Goal: Transaction & Acquisition: Purchase product/service

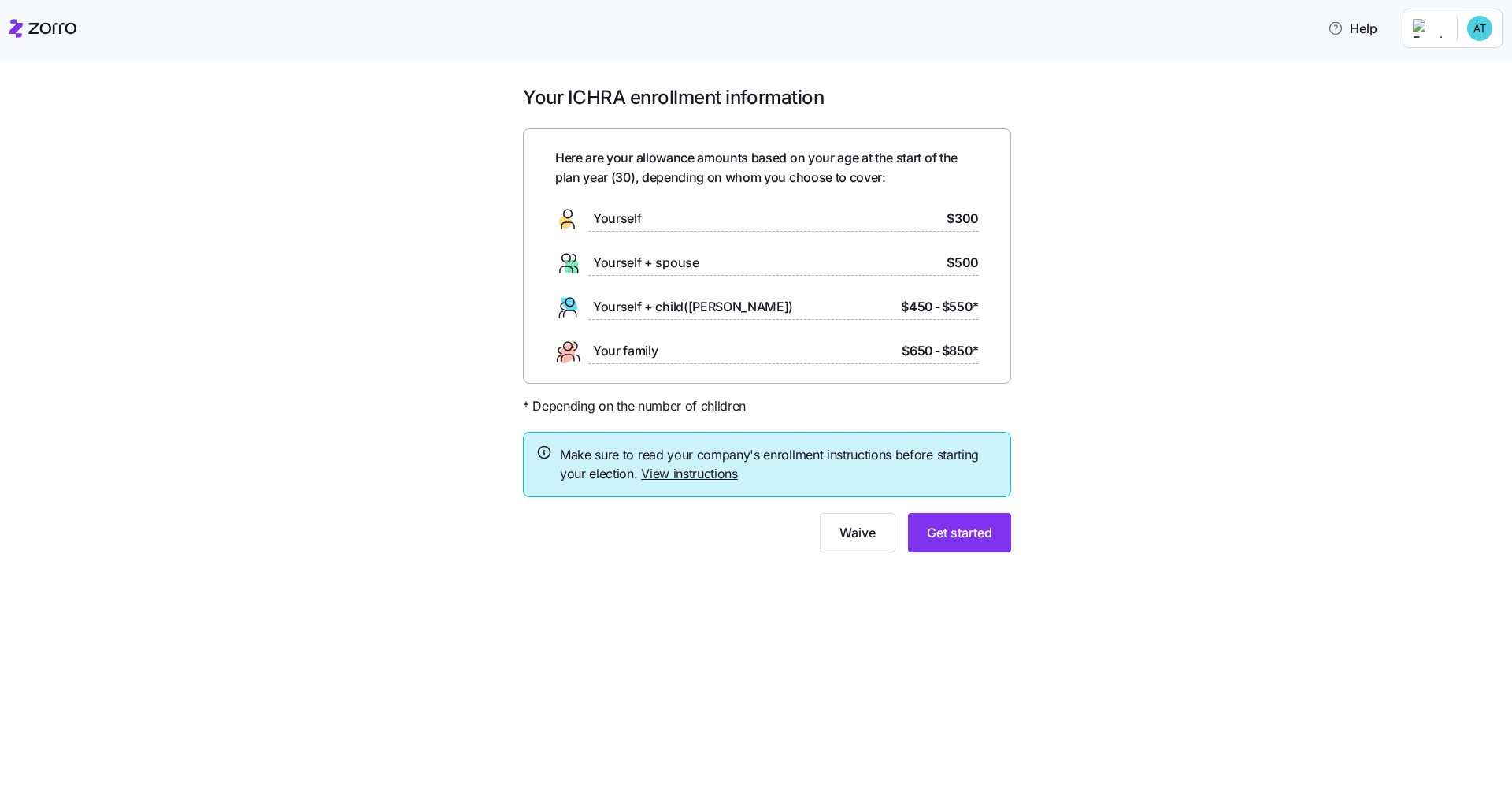
click at [703, 472] on link "View instructions" at bounding box center [690, 474] width 97 height 16
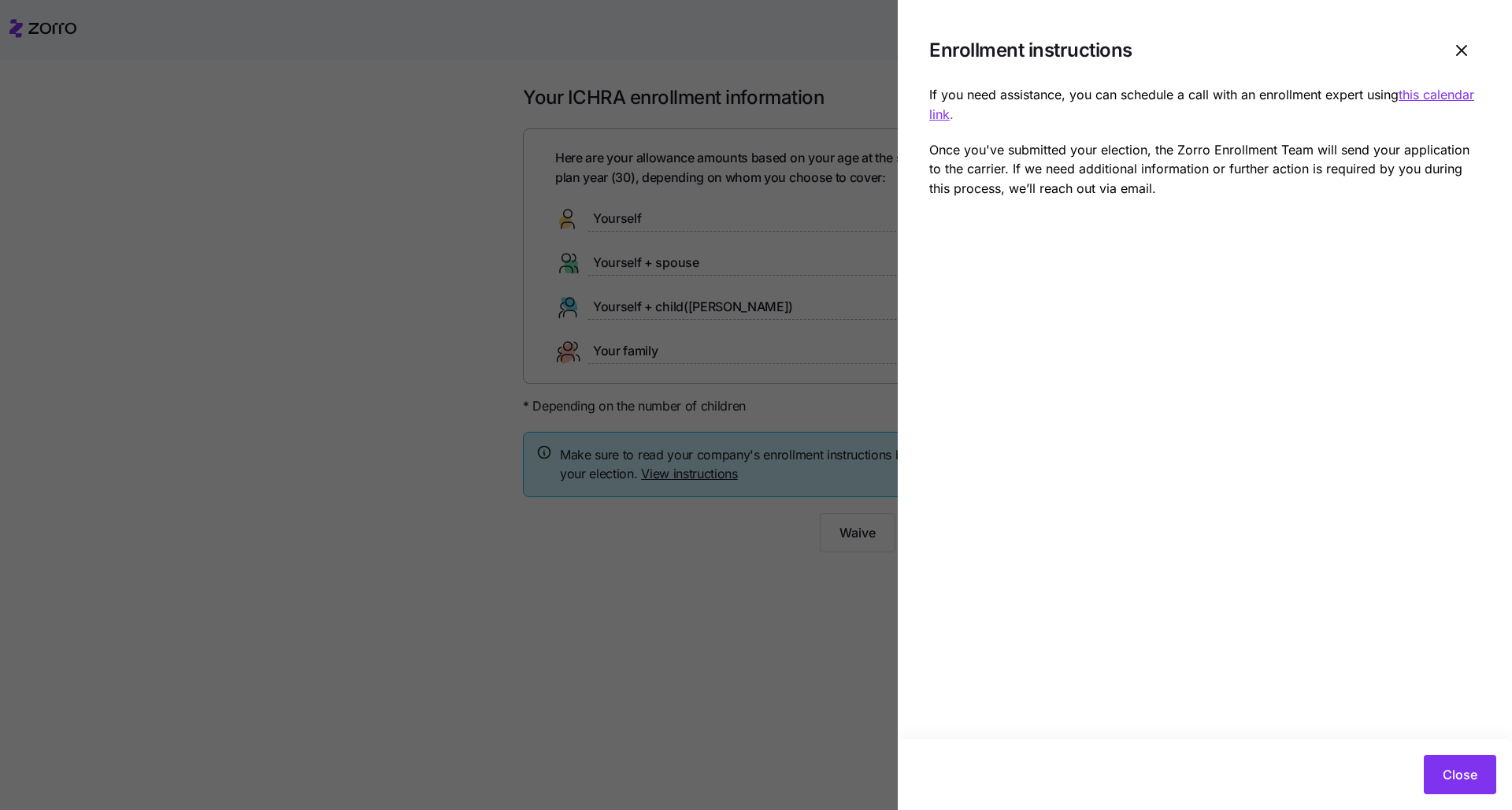
drag, startPoint x: 983, startPoint y: 117, endPoint x: 1403, endPoint y: 91, distance: 420.8
click at [757, 91] on p "If you need assistance, you can schedule a call with an enrollment expert using…" at bounding box center [1205, 104] width 552 height 39
click at [757, 52] on icon "button" at bounding box center [1462, 51] width 10 height 10
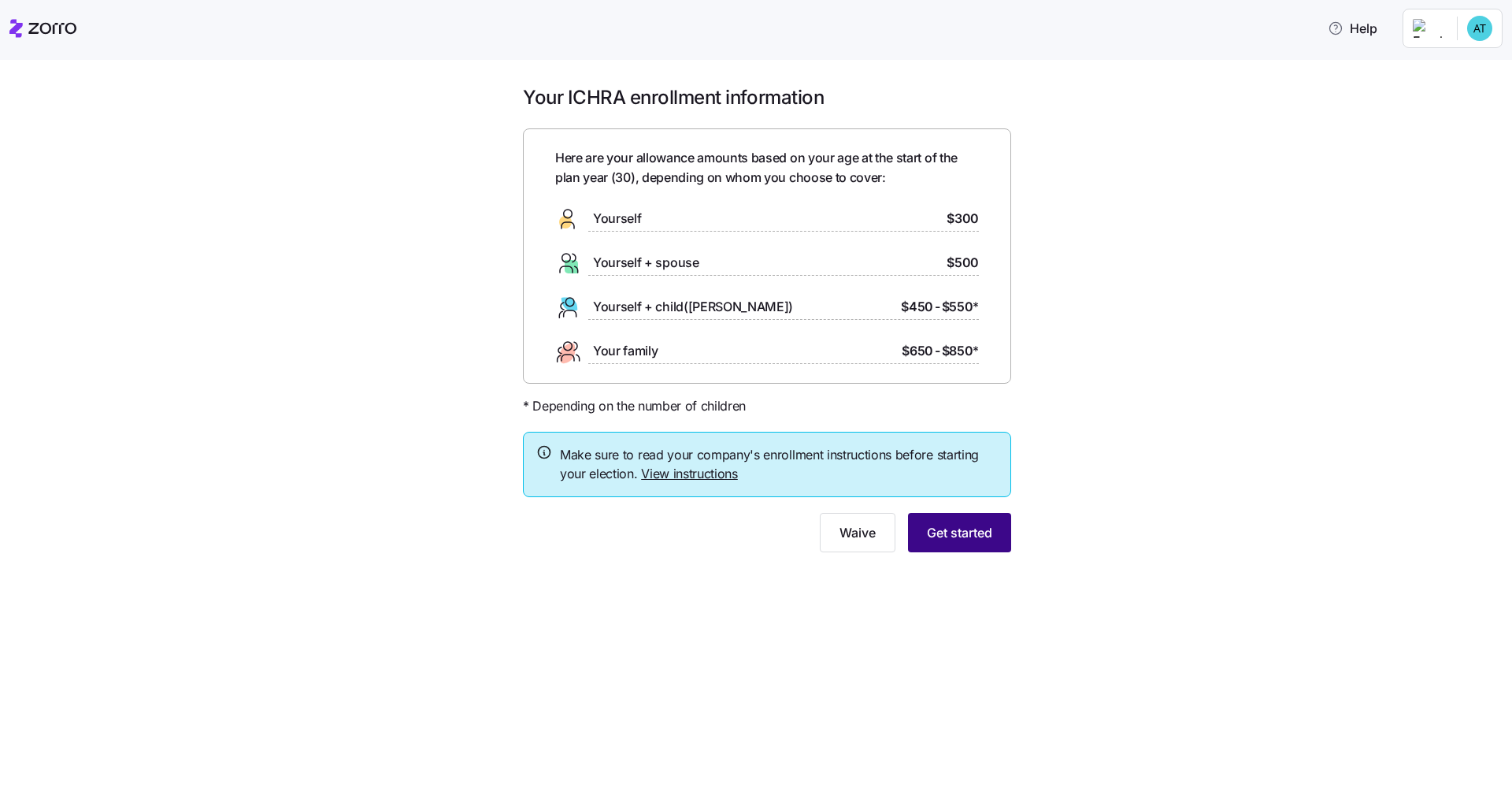
click at [757, 537] on span "Get started" at bounding box center [959, 533] width 66 height 19
click at [757, 530] on span "Get started" at bounding box center [959, 533] width 66 height 19
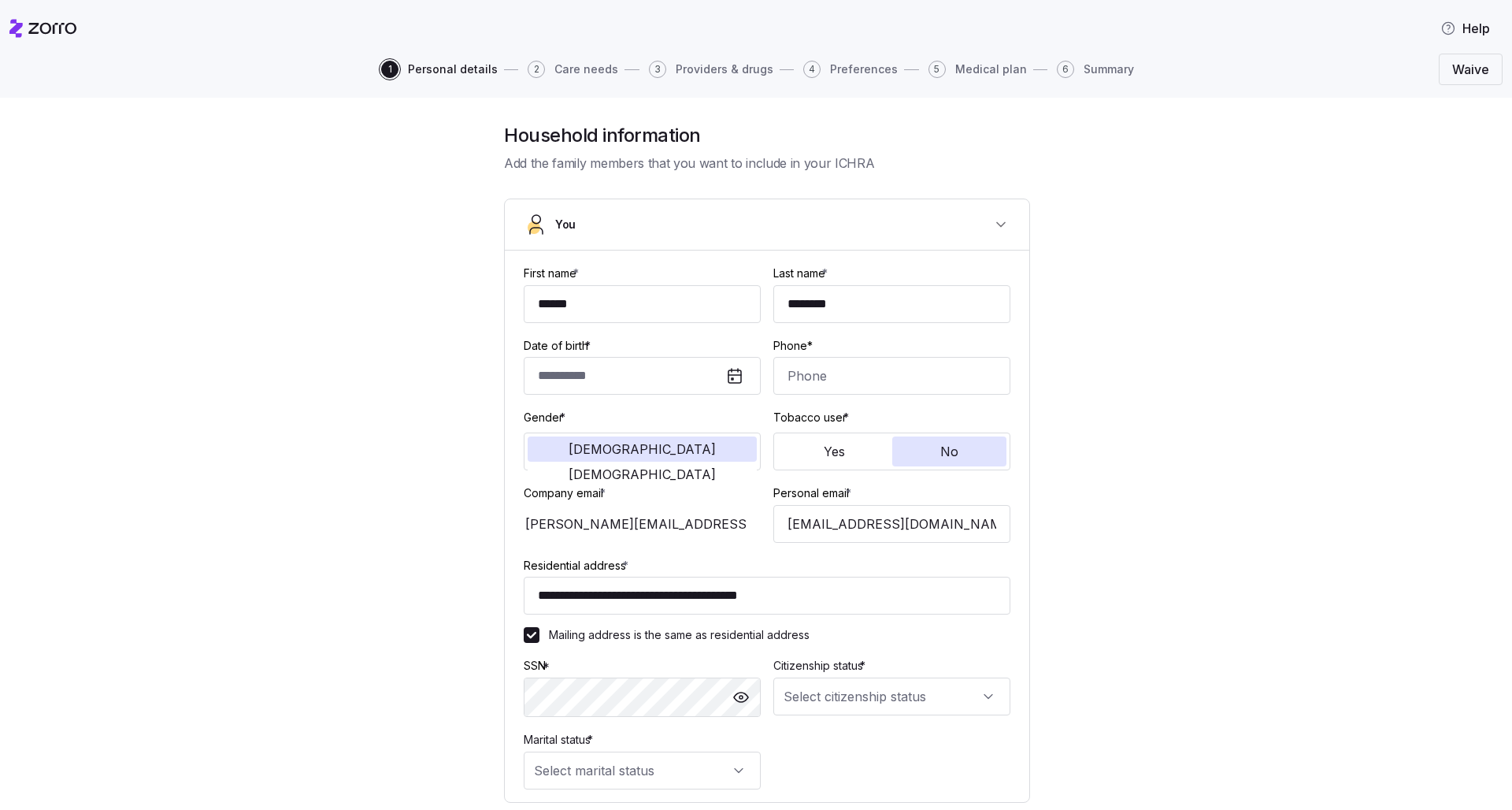
type input "**********"
type input "[PHONE_NUMBER]"
type input "[DEMOGRAPHIC_DATA] citizen"
type input "Single"
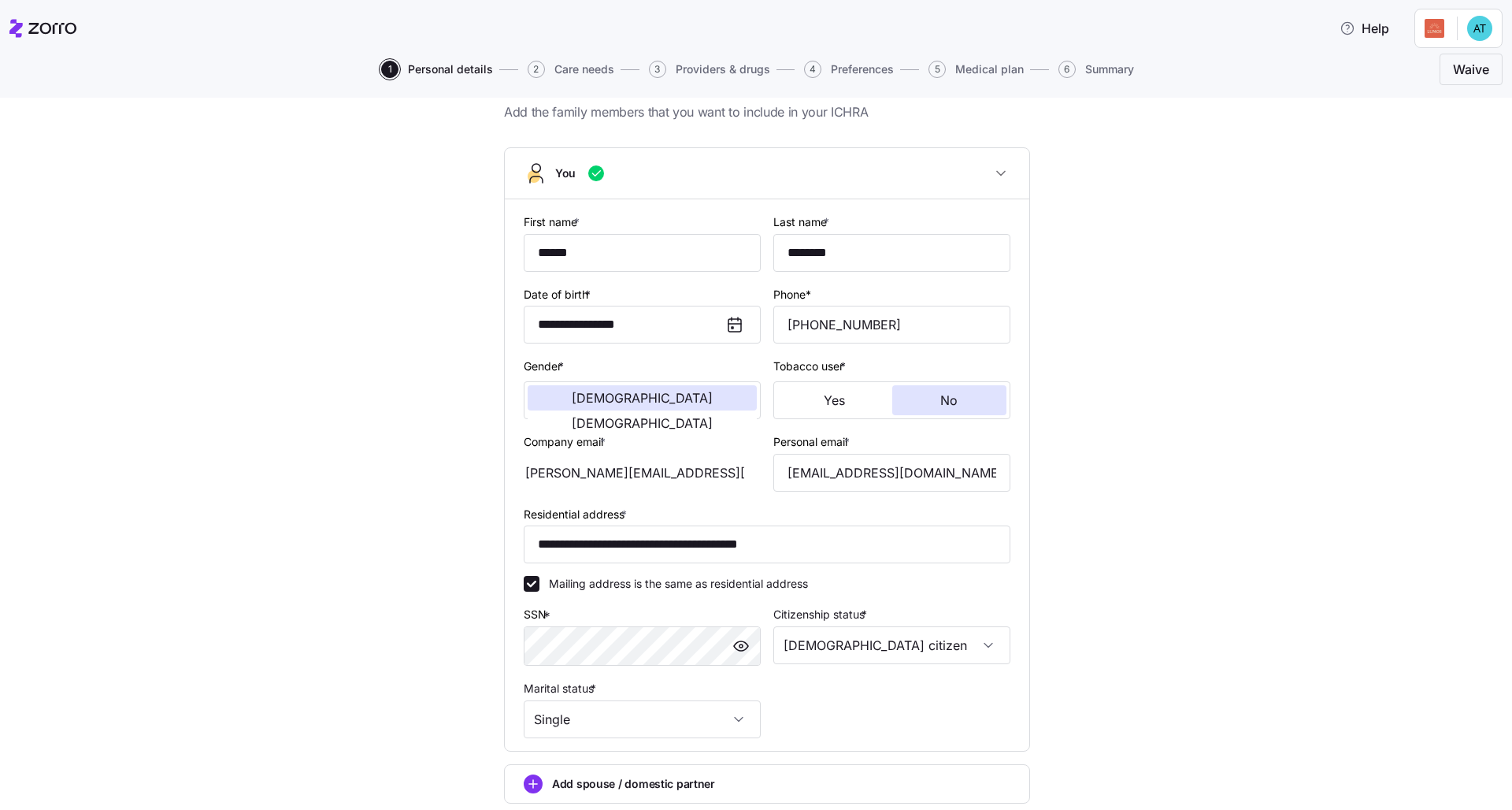
scroll to position [182, 0]
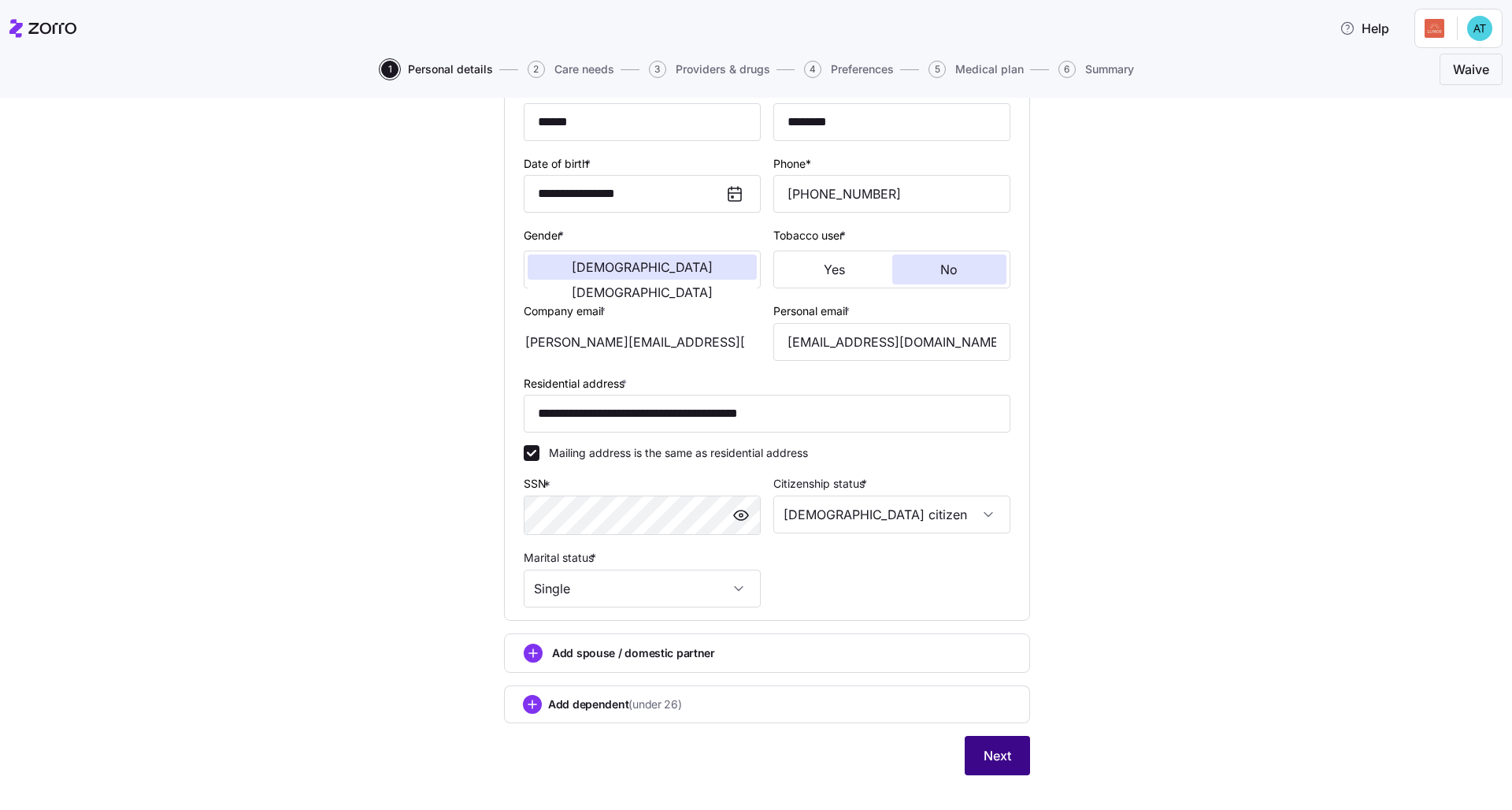
click at [989, 757] on span "Next" at bounding box center [998, 756] width 28 height 19
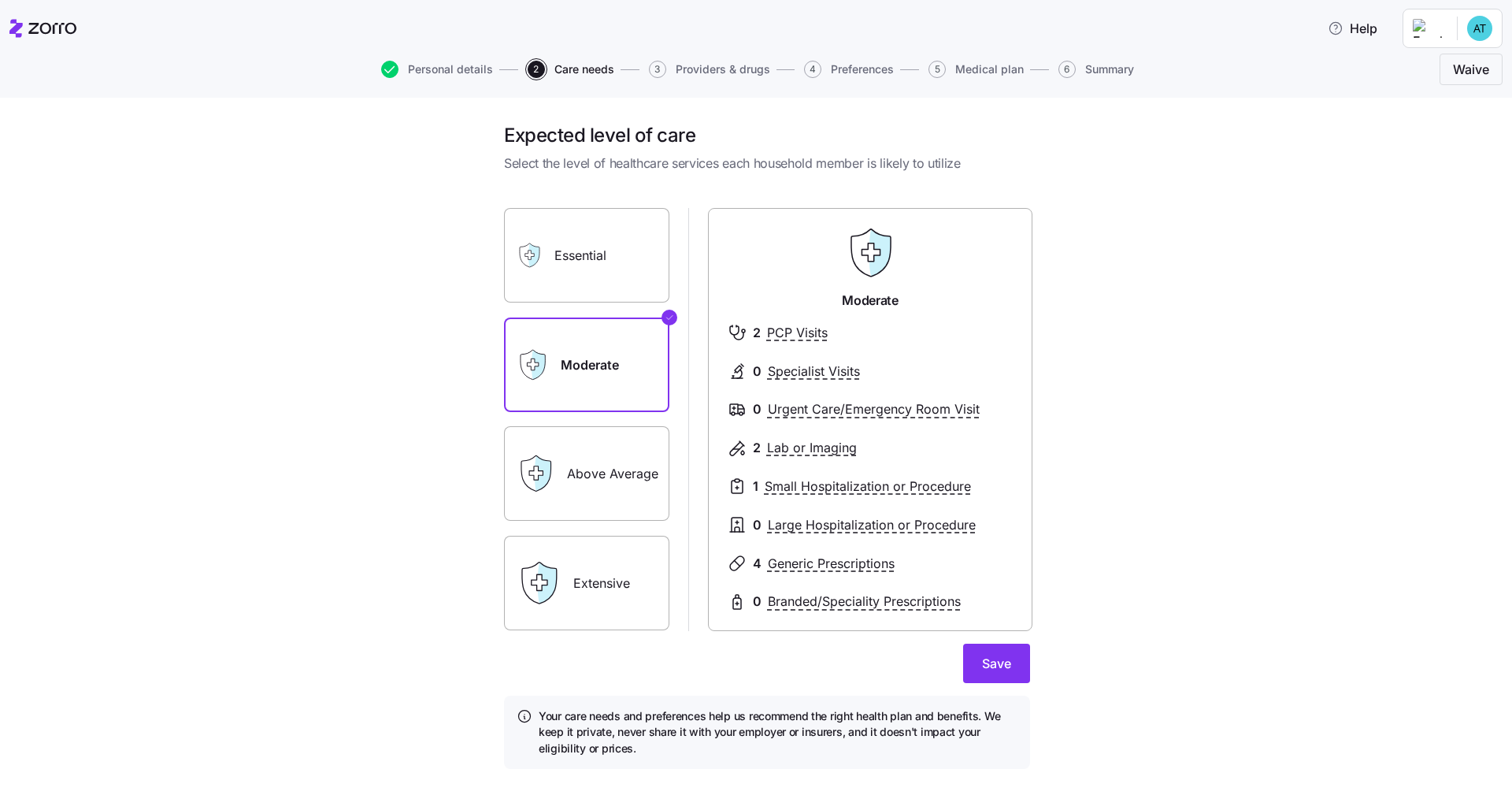
click at [569, 255] on label "Essential" at bounding box center [587, 254] width 166 height 94
click at [0, 0] on input "Essential" at bounding box center [0, 0] width 0 height 0
click at [604, 597] on label "Extensive" at bounding box center [587, 582] width 166 height 94
click at [0, 0] on input "Extensive" at bounding box center [0, 0] width 0 height 0
click at [623, 474] on label "Above Average" at bounding box center [587, 473] width 166 height 94
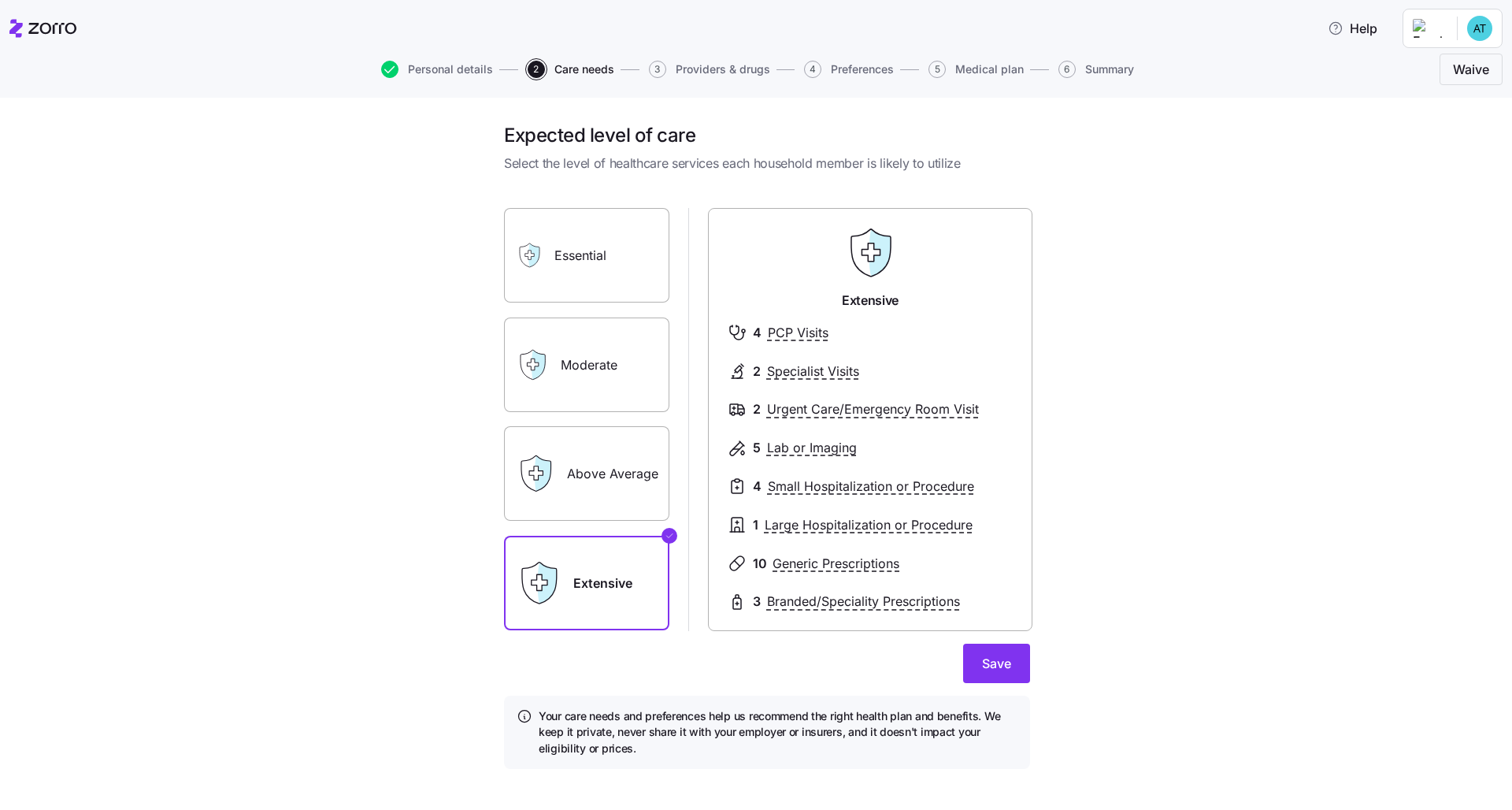
click at [0, 0] on input "Above Average" at bounding box center [0, 0] width 0 height 0
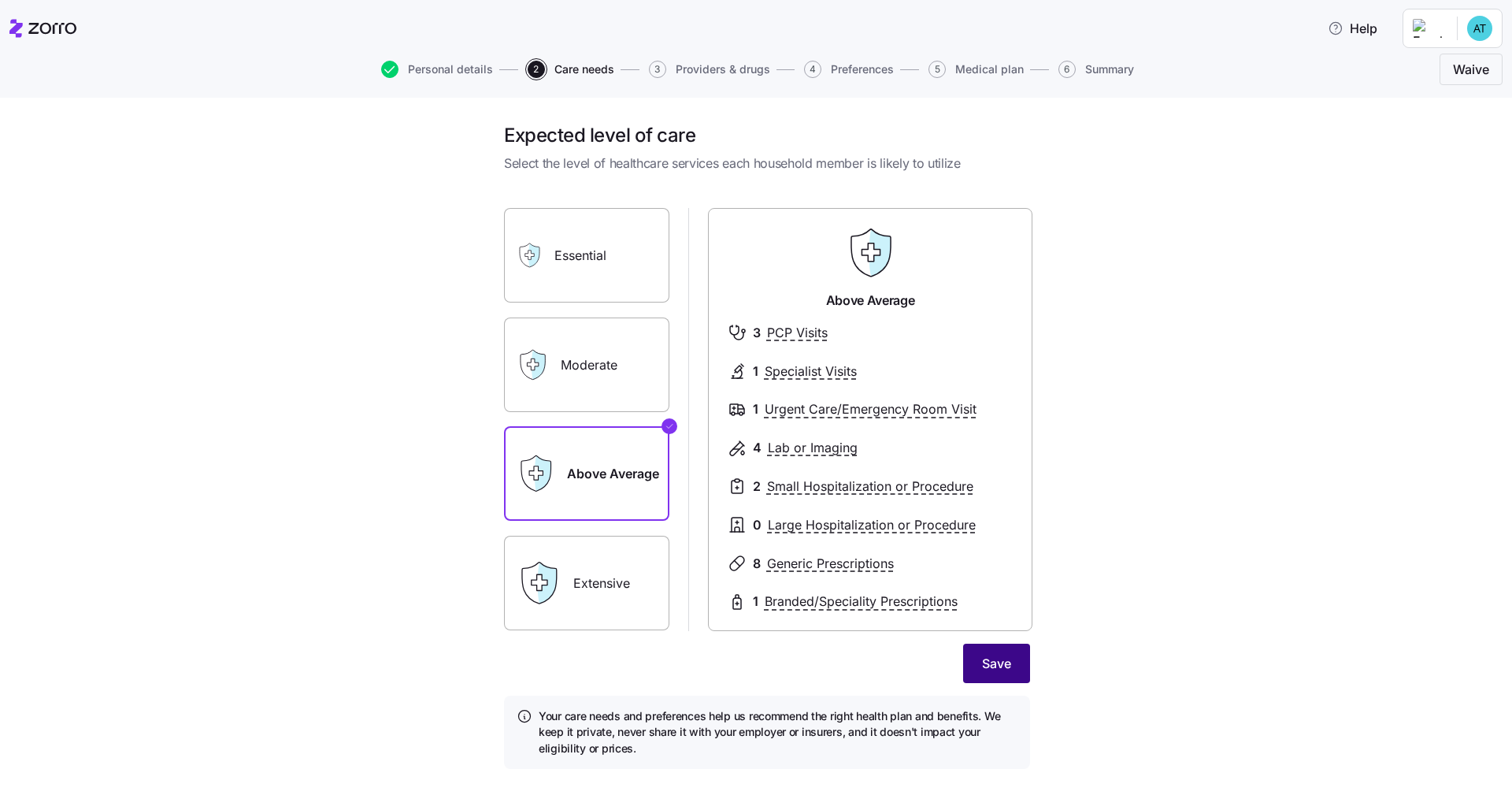
click at [999, 651] on button "Save" at bounding box center [997, 662] width 67 height 39
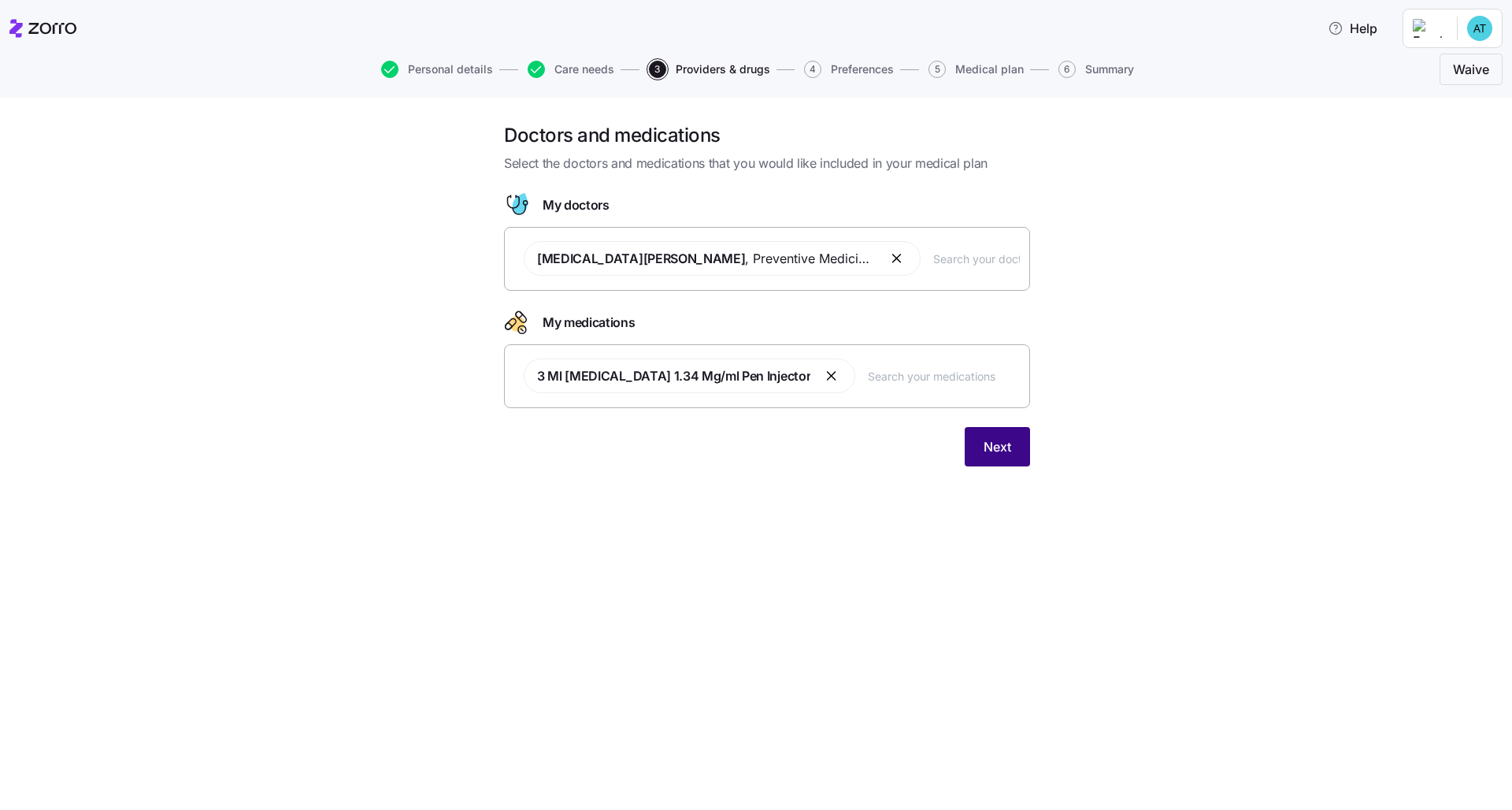
click at [995, 452] on span "Next" at bounding box center [998, 447] width 28 height 19
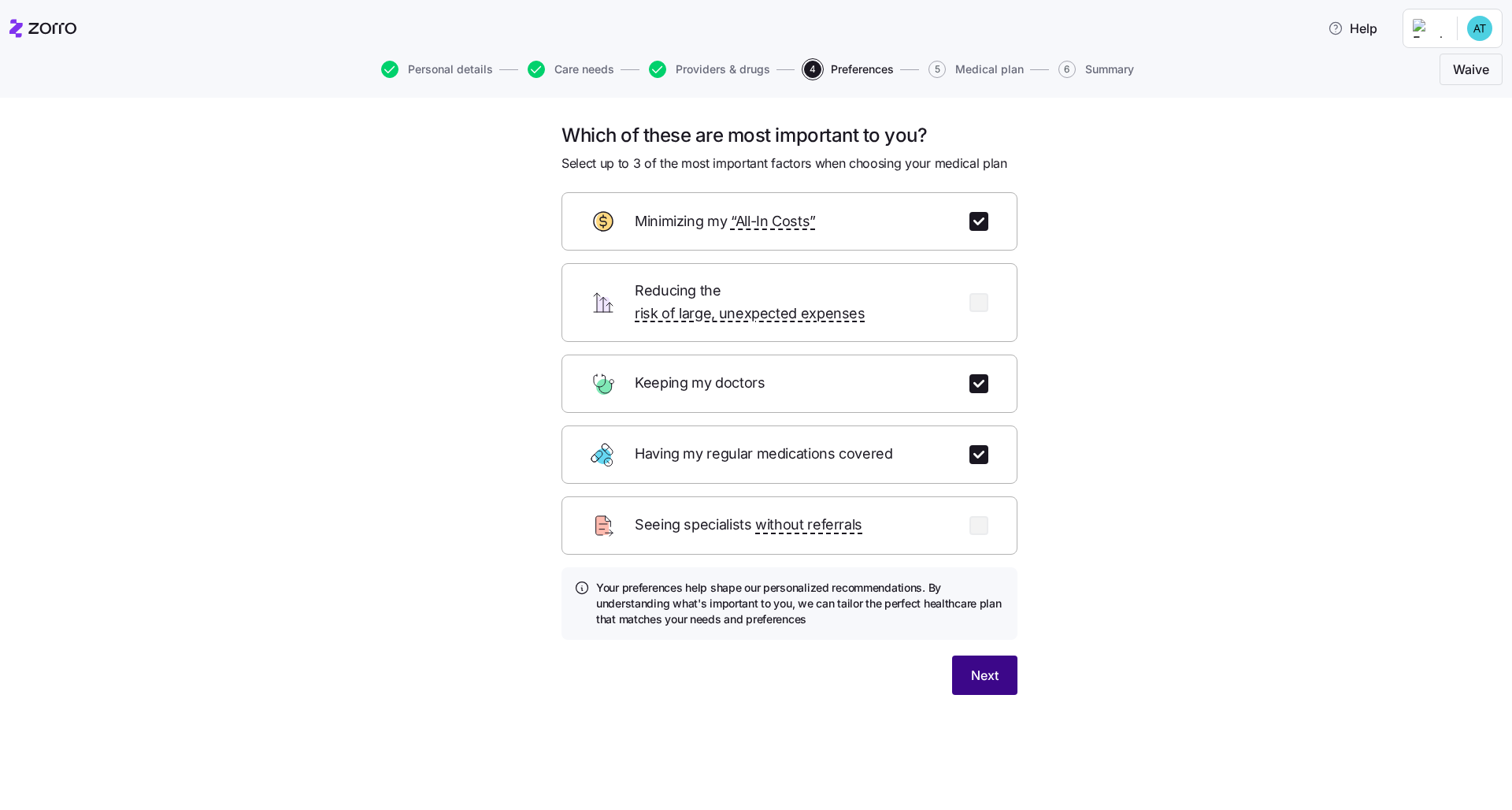
click at [984, 666] on span "Next" at bounding box center [984, 676] width 28 height 19
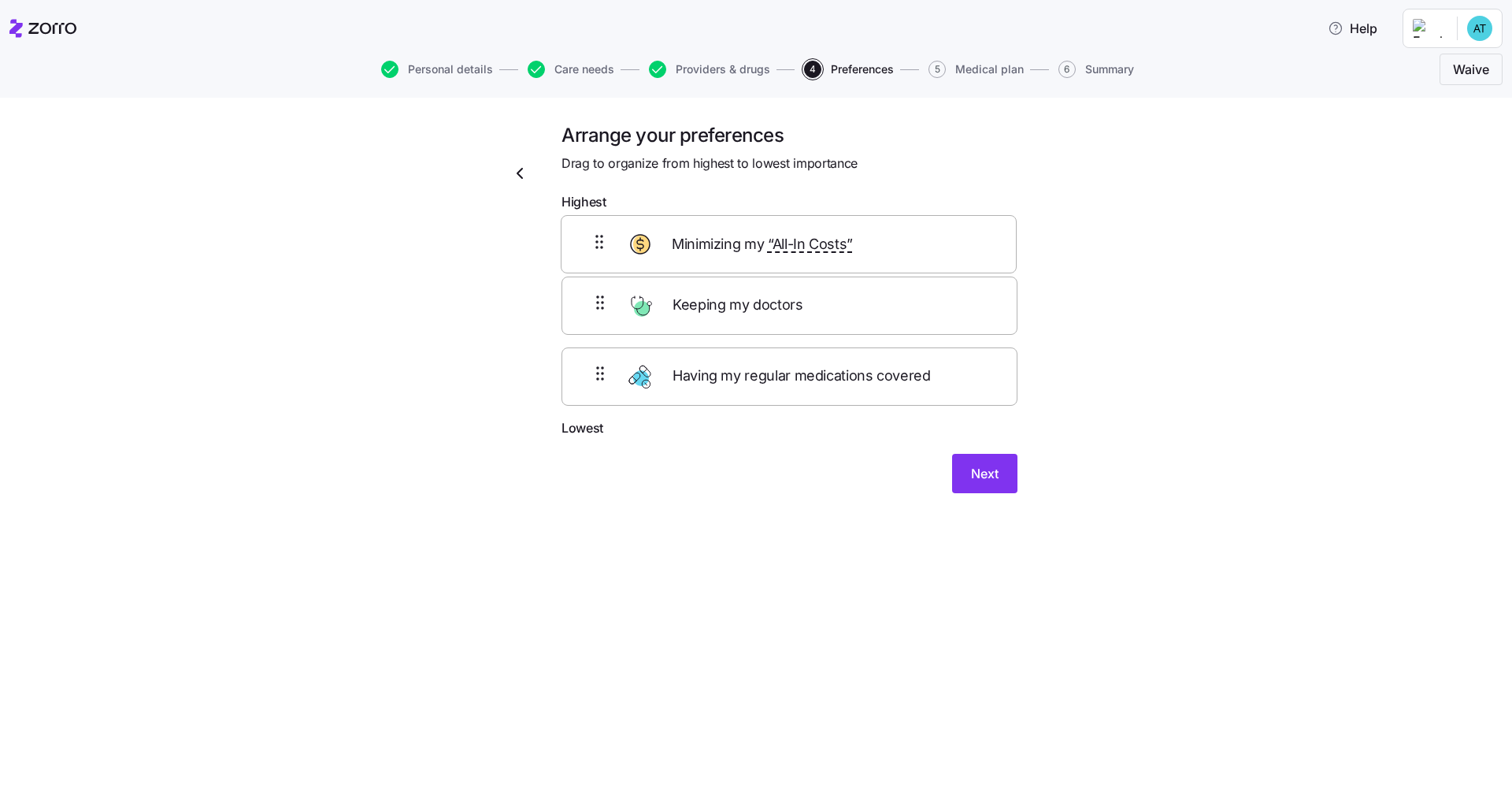
drag, startPoint x: 878, startPoint y: 331, endPoint x: 877, endPoint y: 254, distance: 77.0
click at [877, 254] on div "Keeping my doctors Minimizing my “All-In Costs” Having my regular medications c…" at bounding box center [790, 318] width 456 height 200
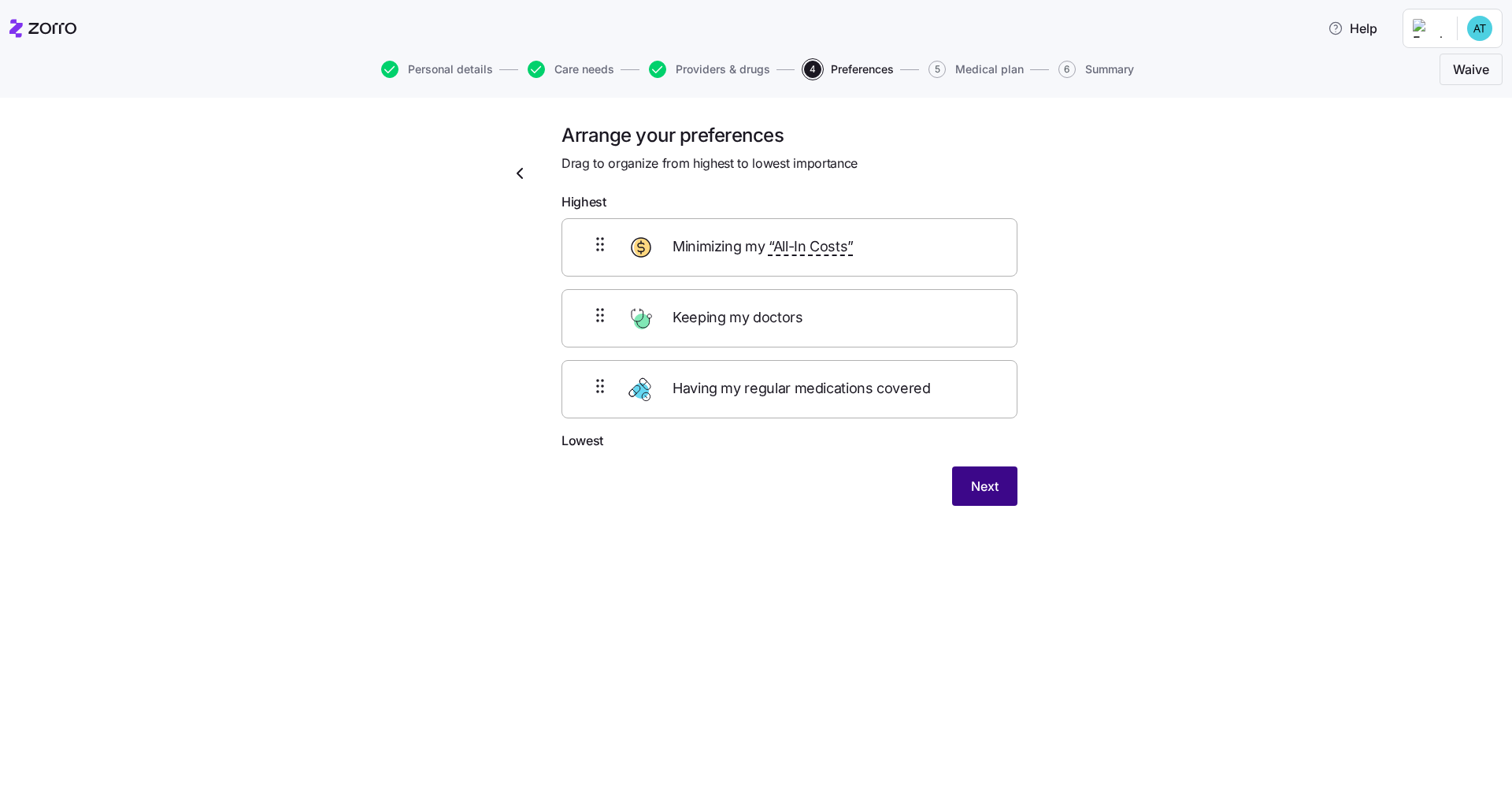
click at [989, 479] on span "Next" at bounding box center [984, 486] width 28 height 19
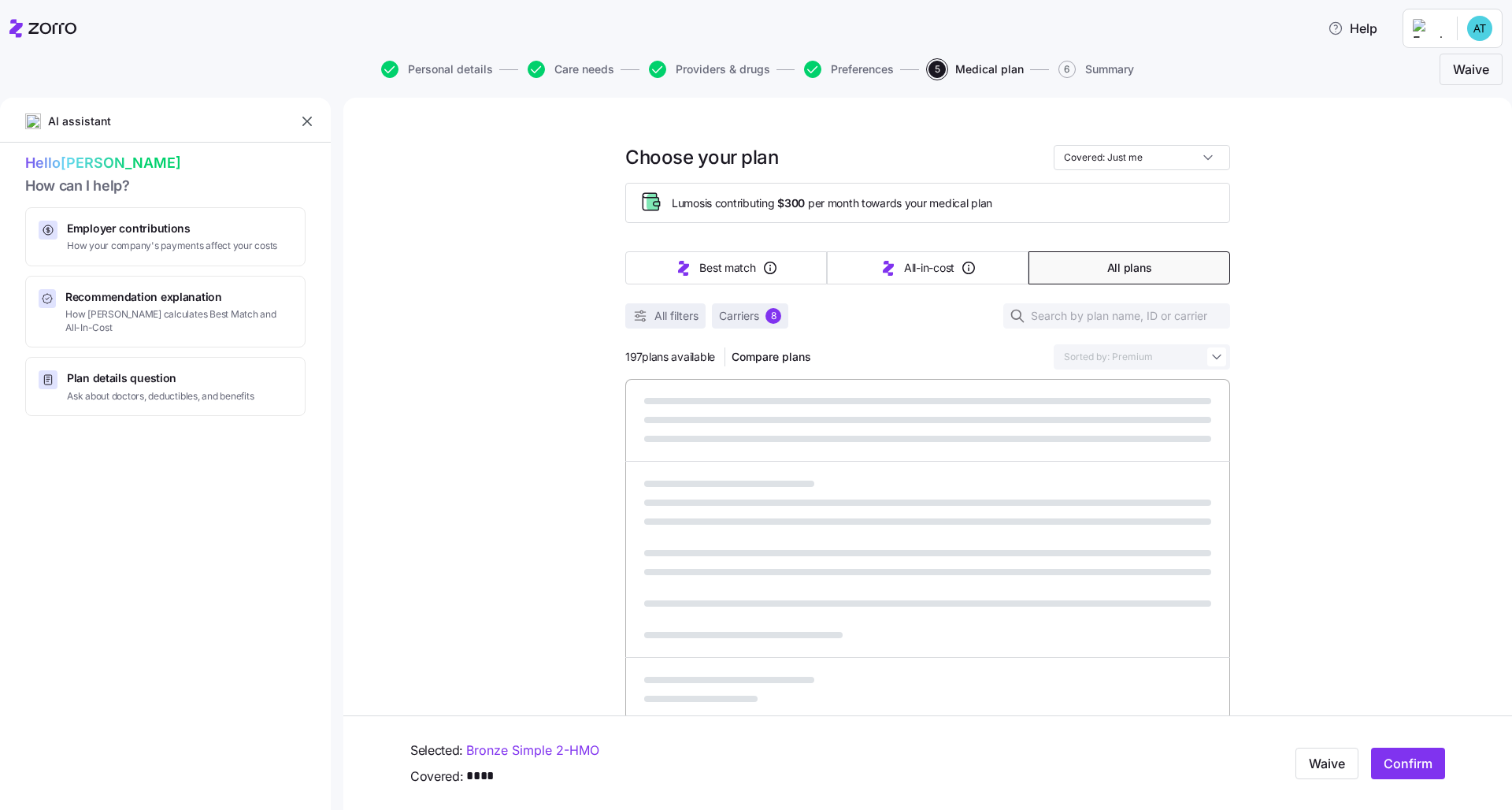
scroll to position [266, 0]
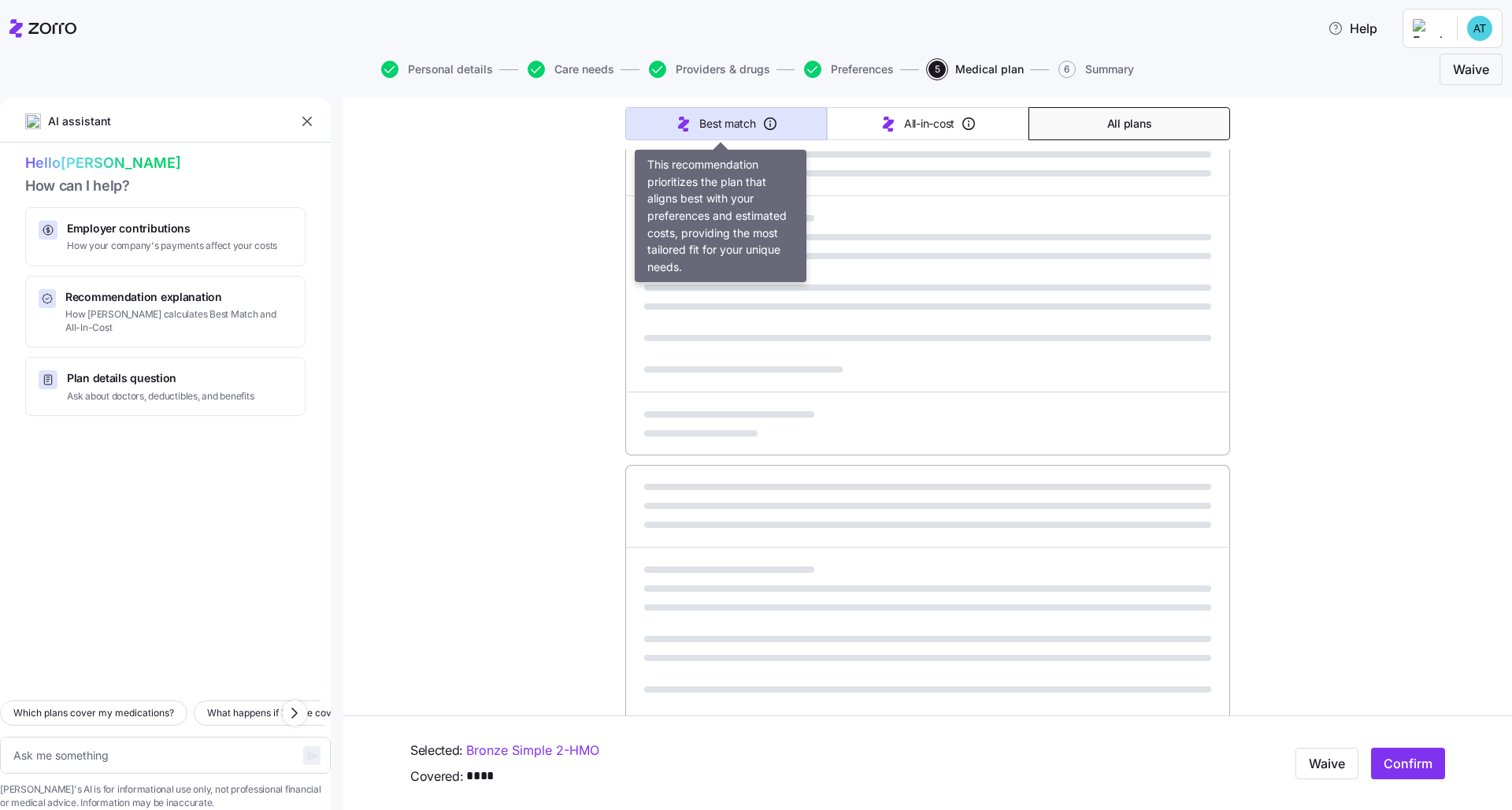
click at [742, 123] on span "Best match" at bounding box center [727, 124] width 56 height 16
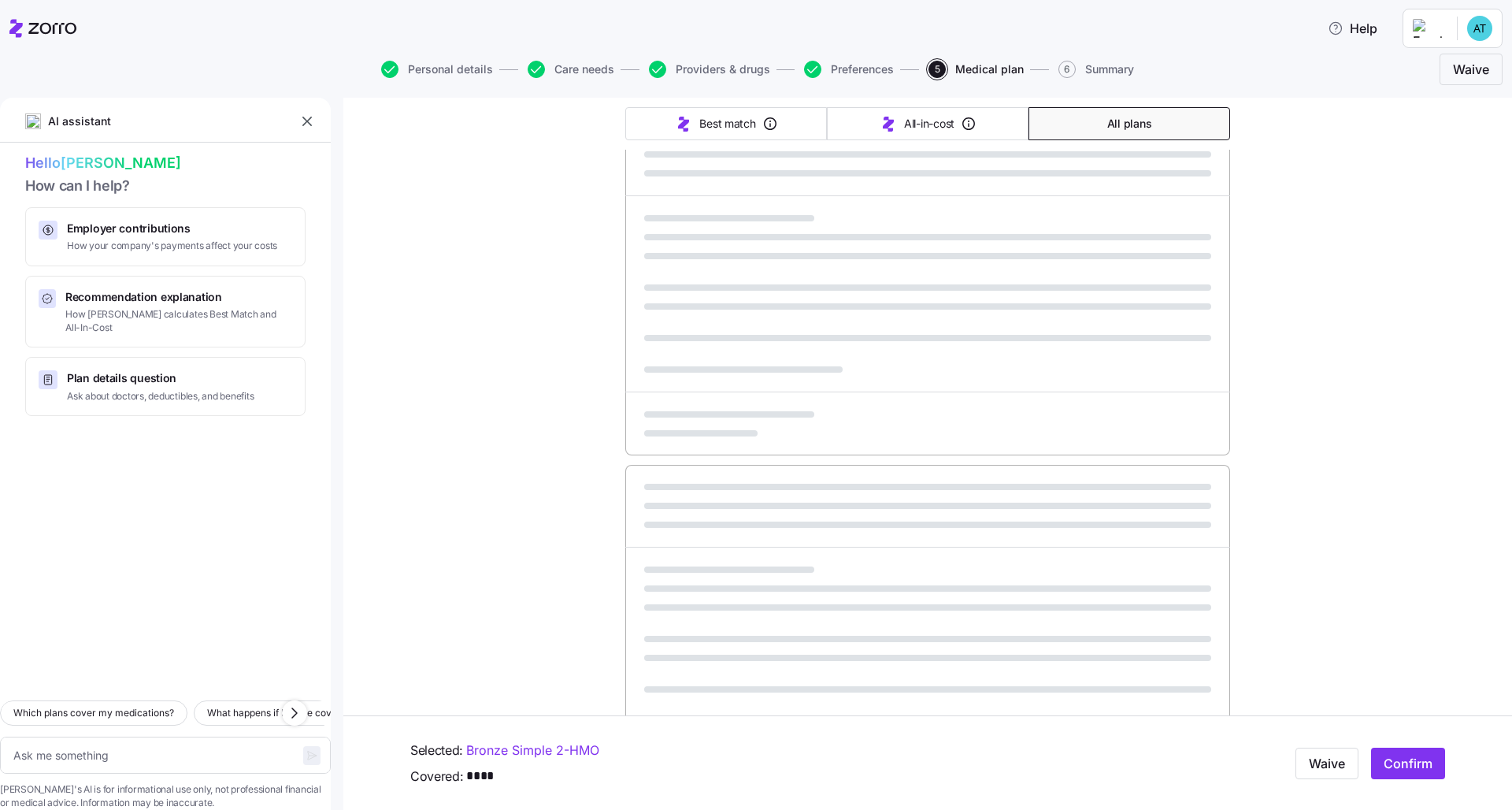
type textarea "x"
type input "Sorted by: Best match"
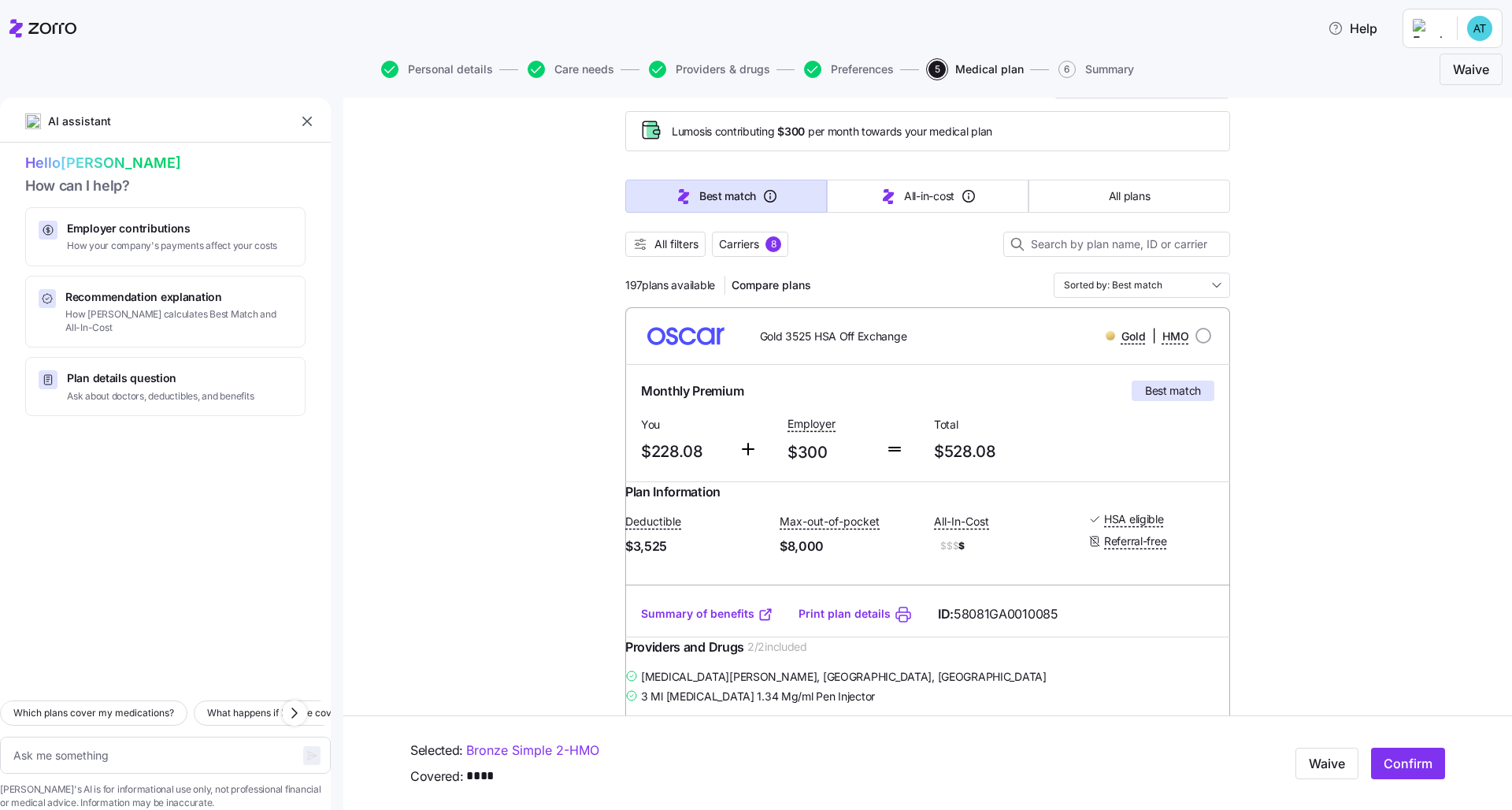
scroll to position [102, 0]
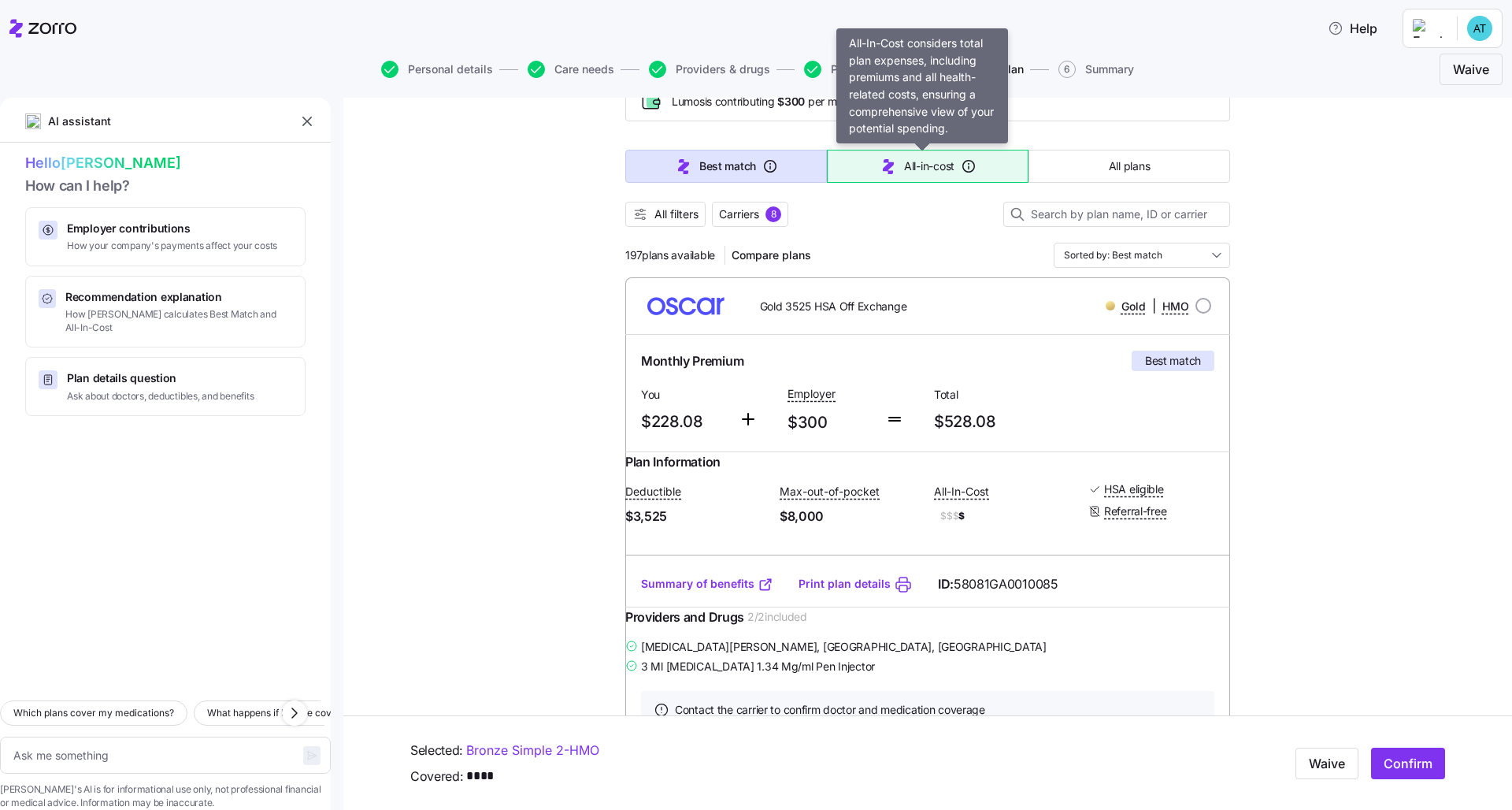
click at [932, 172] on span "All-in-cost" at bounding box center [929, 166] width 50 height 16
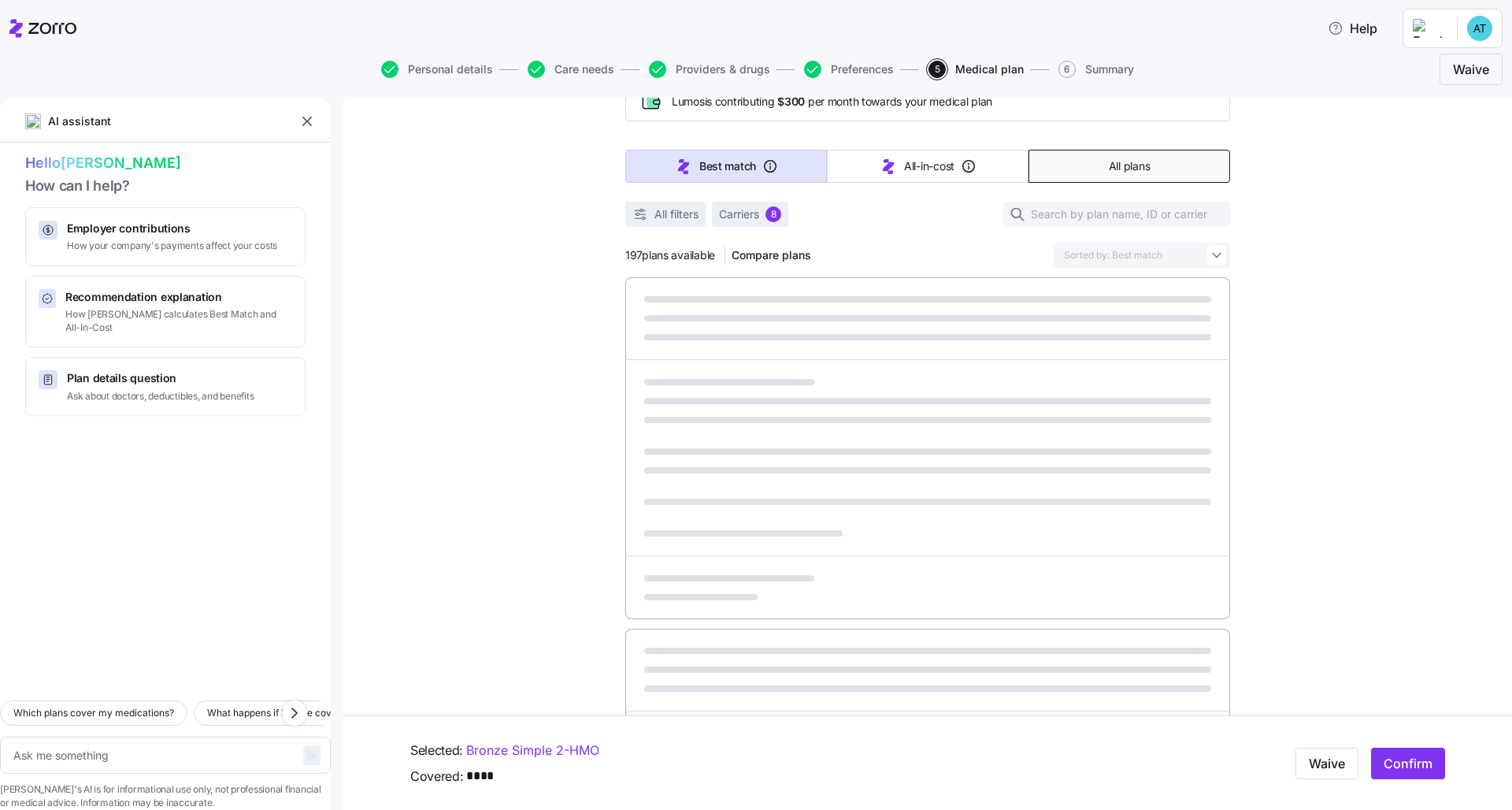
type textarea "x"
type input "Sorted by: All-in-cost"
click at [1117, 166] on span "All plans" at bounding box center [1129, 166] width 41 height 16
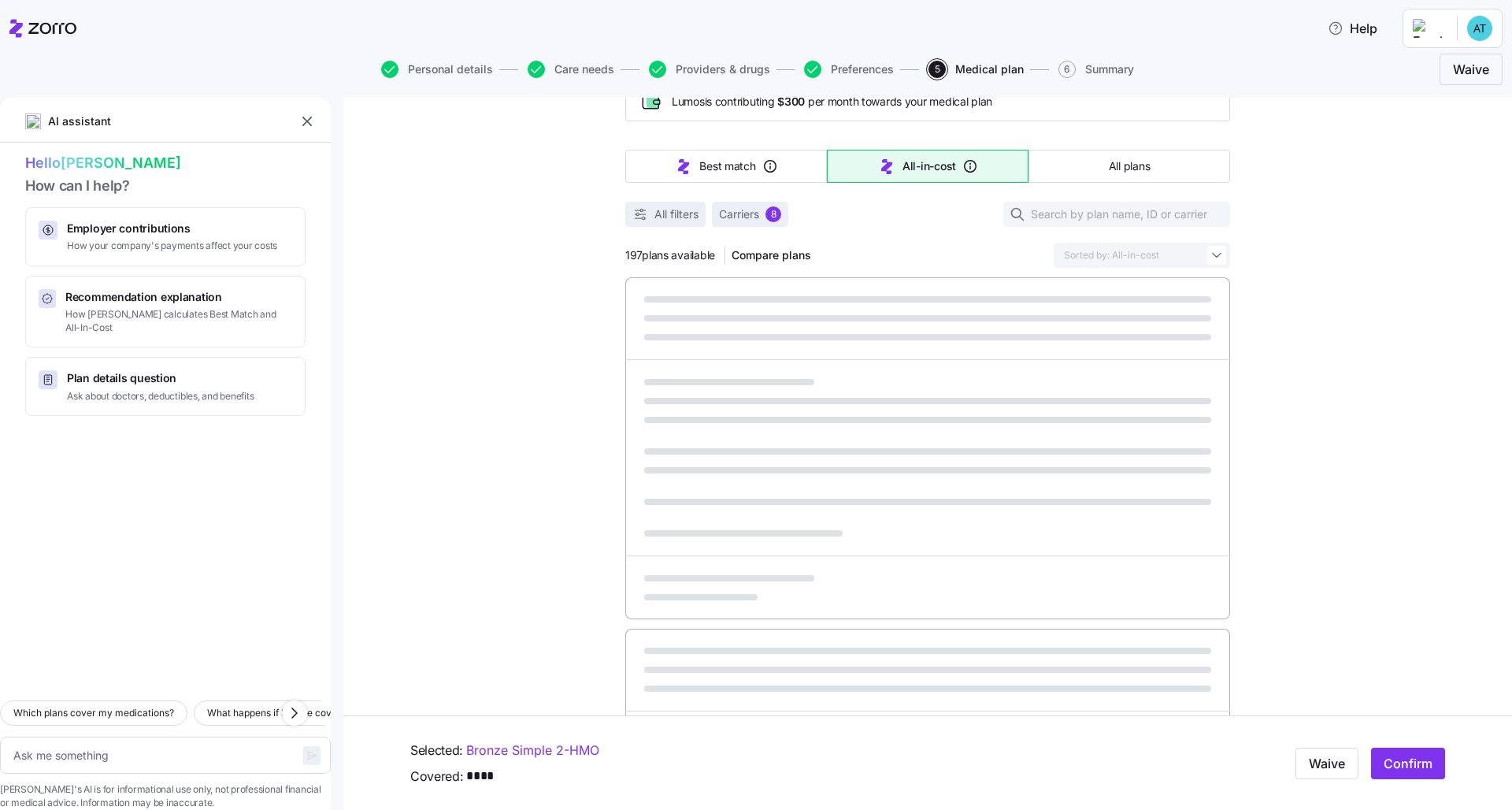
type textarea "x"
type input "Sorted by: Premium"
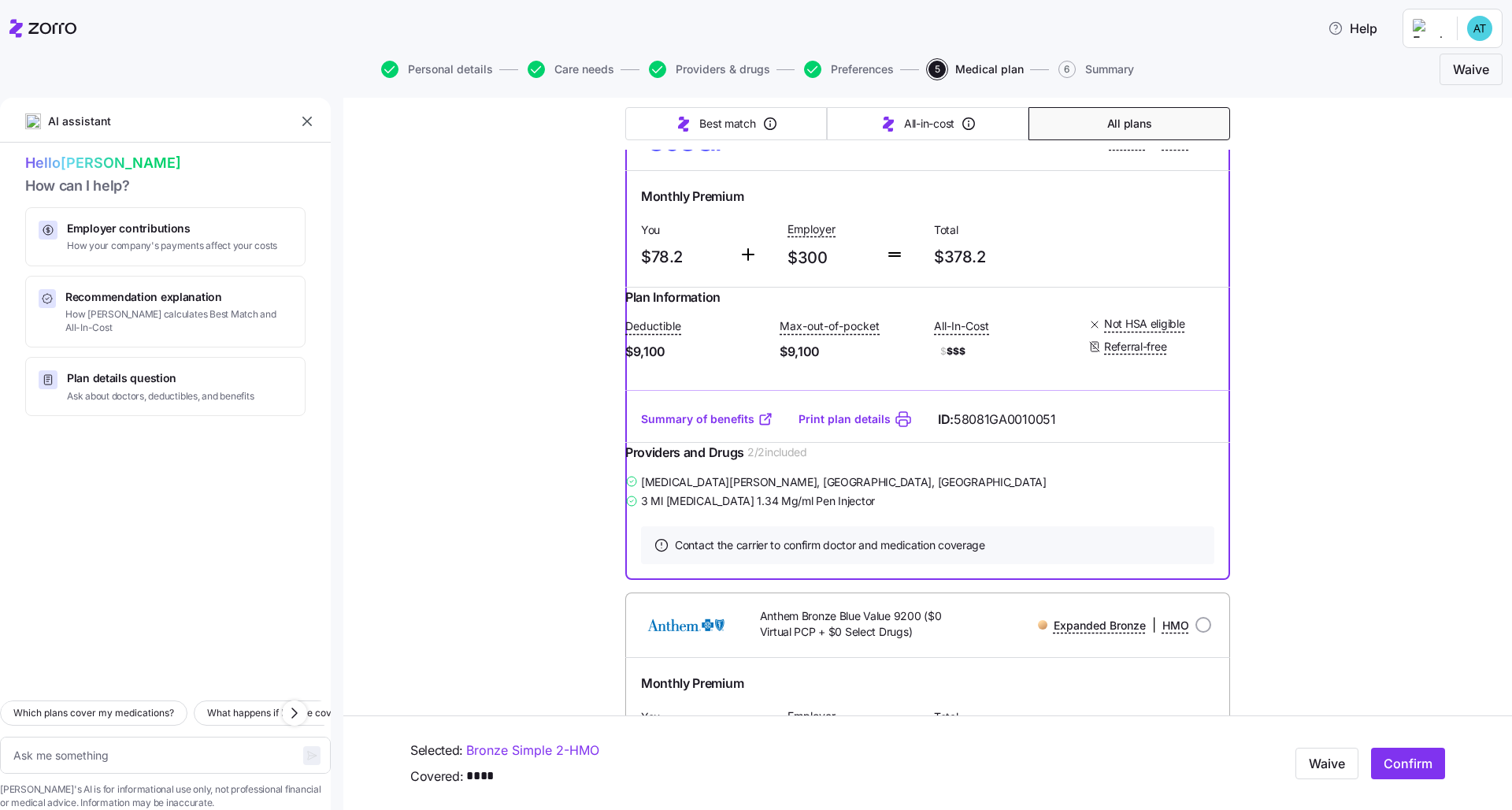
scroll to position [126, 0]
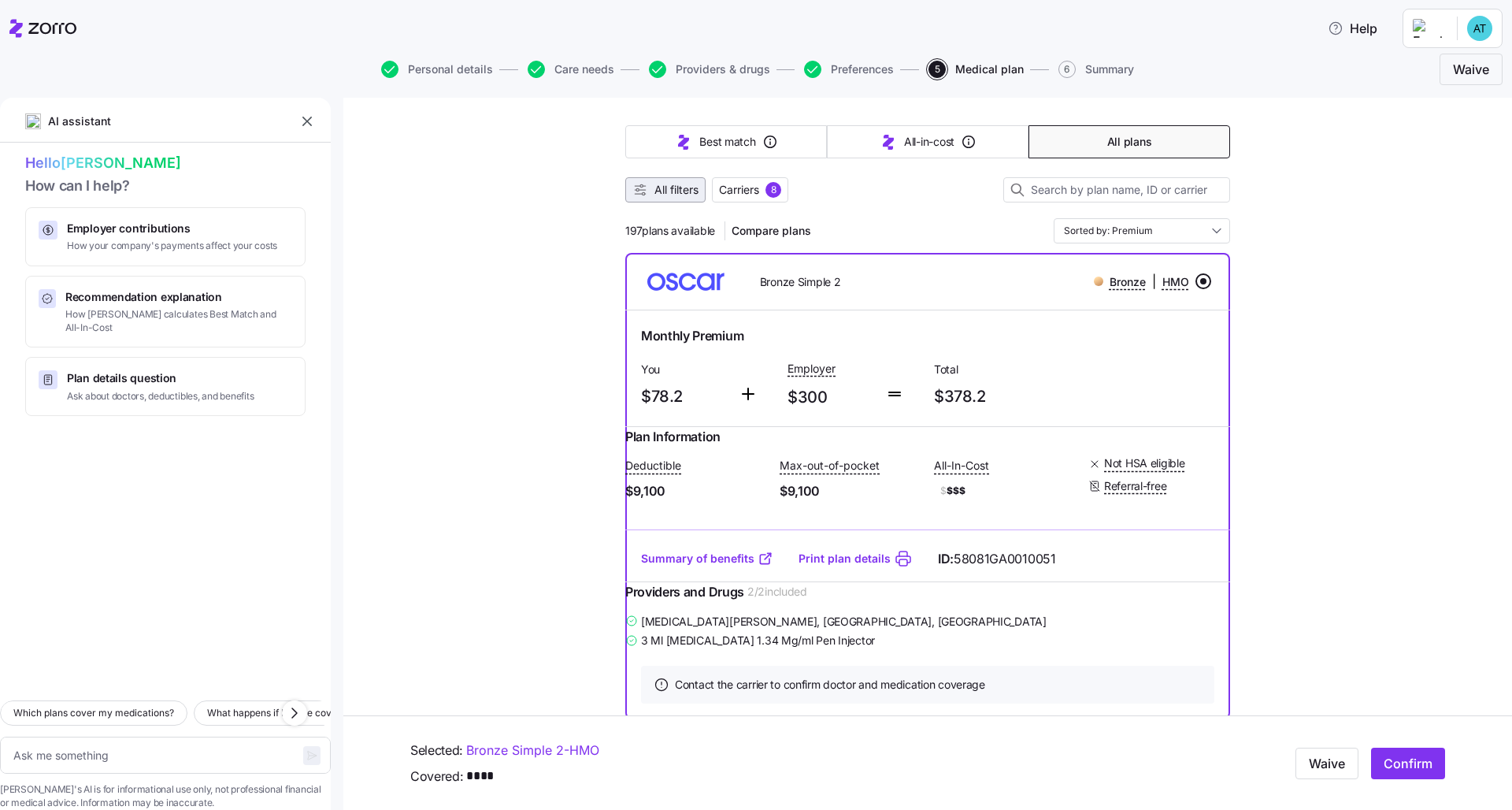
click at [674, 192] on span "All filters" at bounding box center [676, 190] width 44 height 16
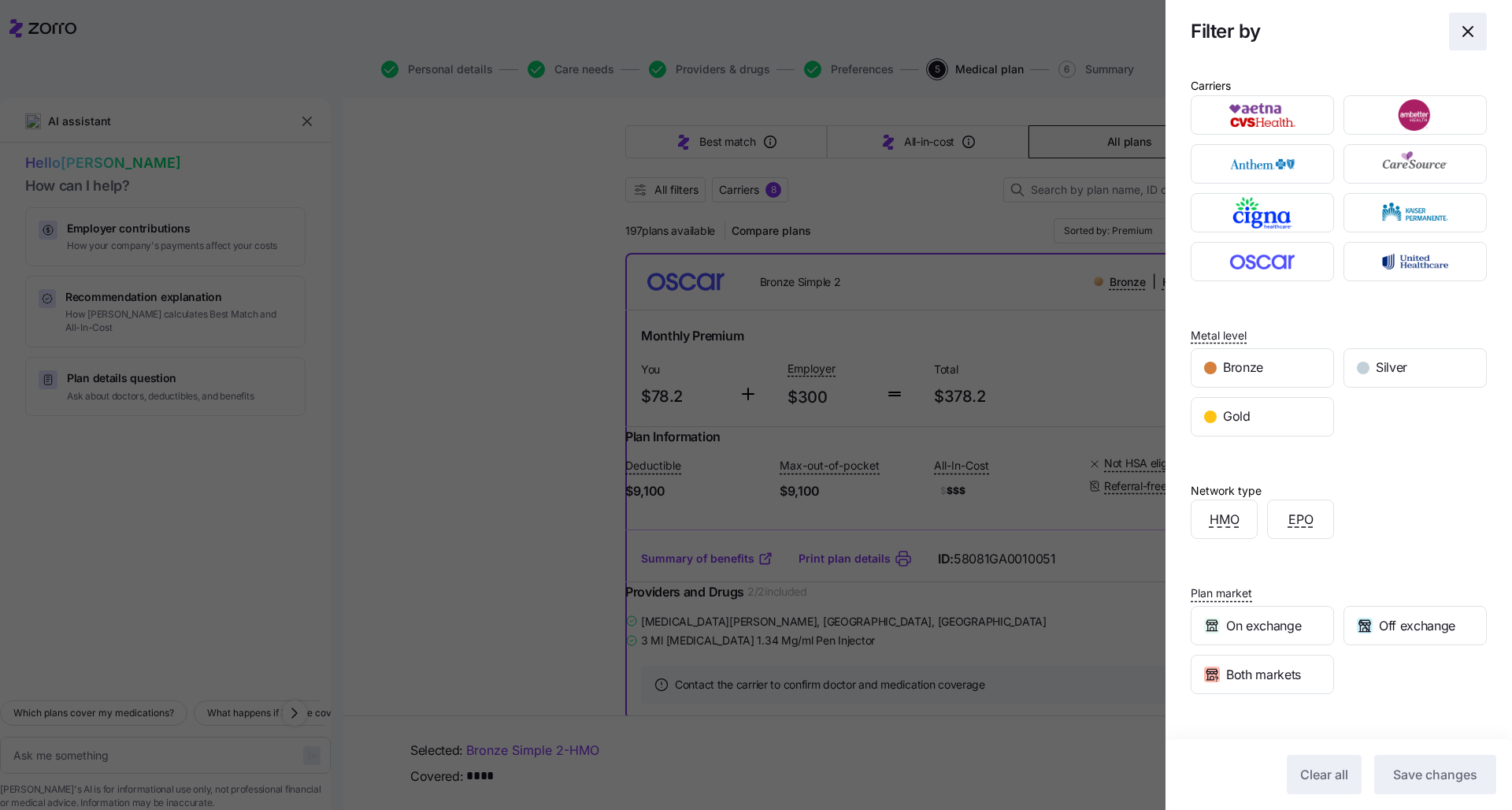
click at [1459, 37] on icon "button" at bounding box center [1468, 31] width 19 height 19
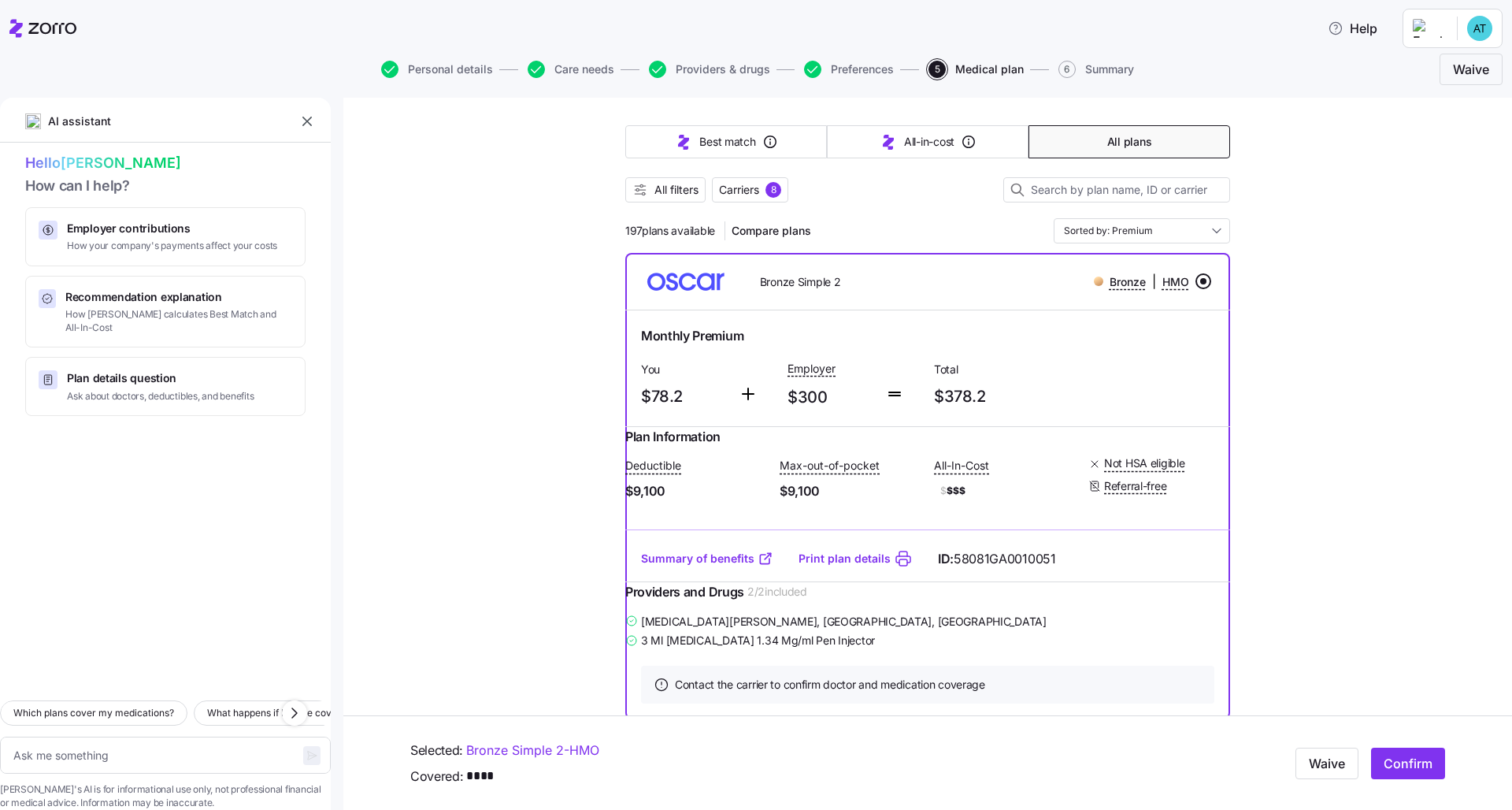
scroll to position [154, 0]
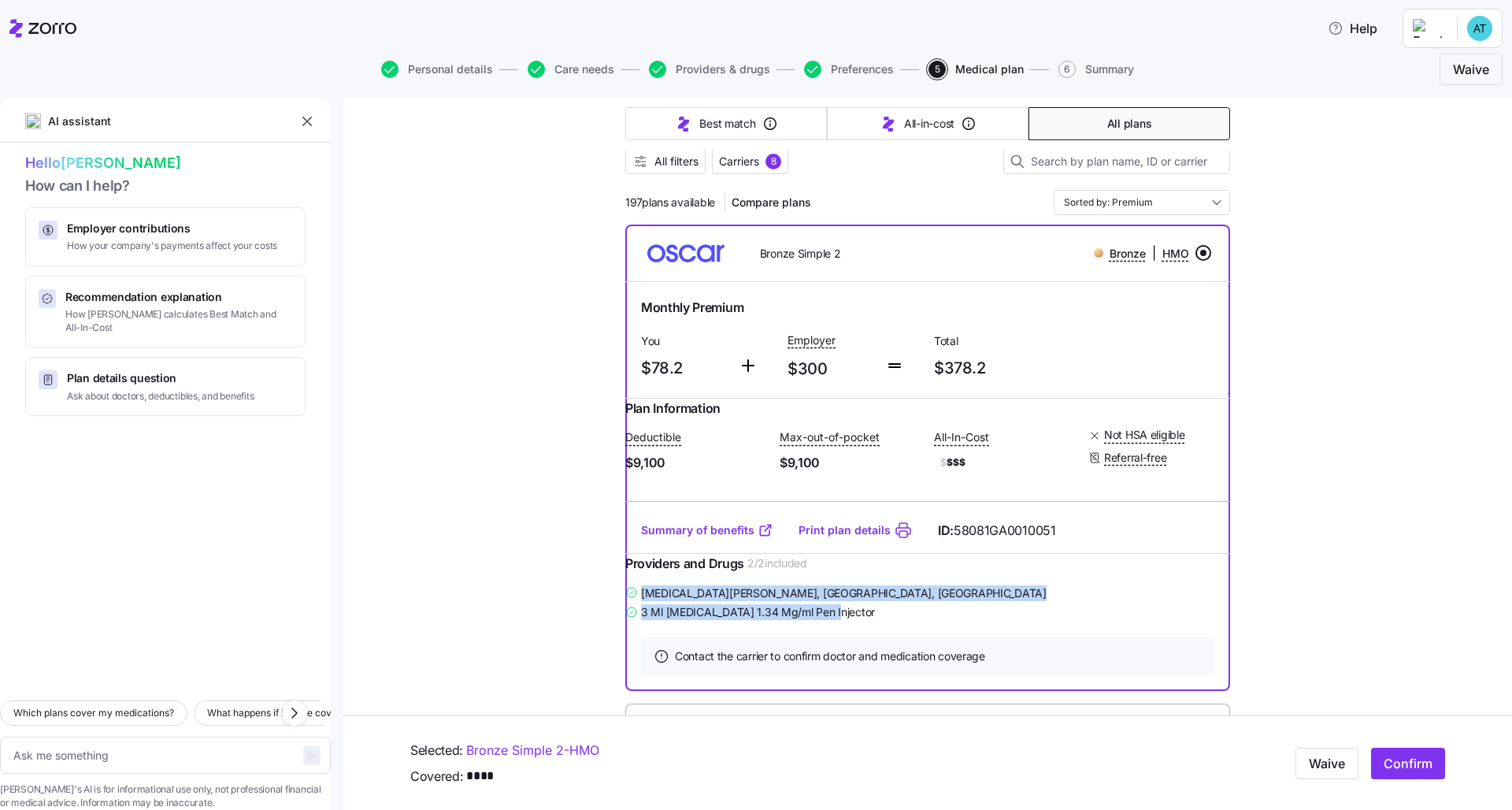
drag, startPoint x: 853, startPoint y: 642, endPoint x: 635, endPoint y: 612, distance: 220.1
click at [630, 622] on div "Amira Elsayed , Canton, GA 3 Ml Ozempic 1.34 Mg/ml Pen Injector" at bounding box center [927, 602] width 605 height 39
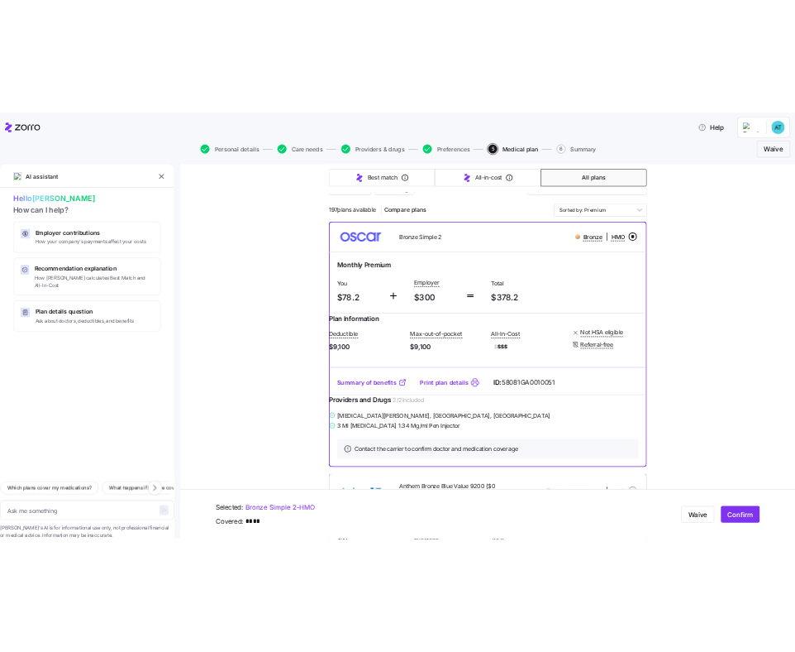
scroll to position [164, 0]
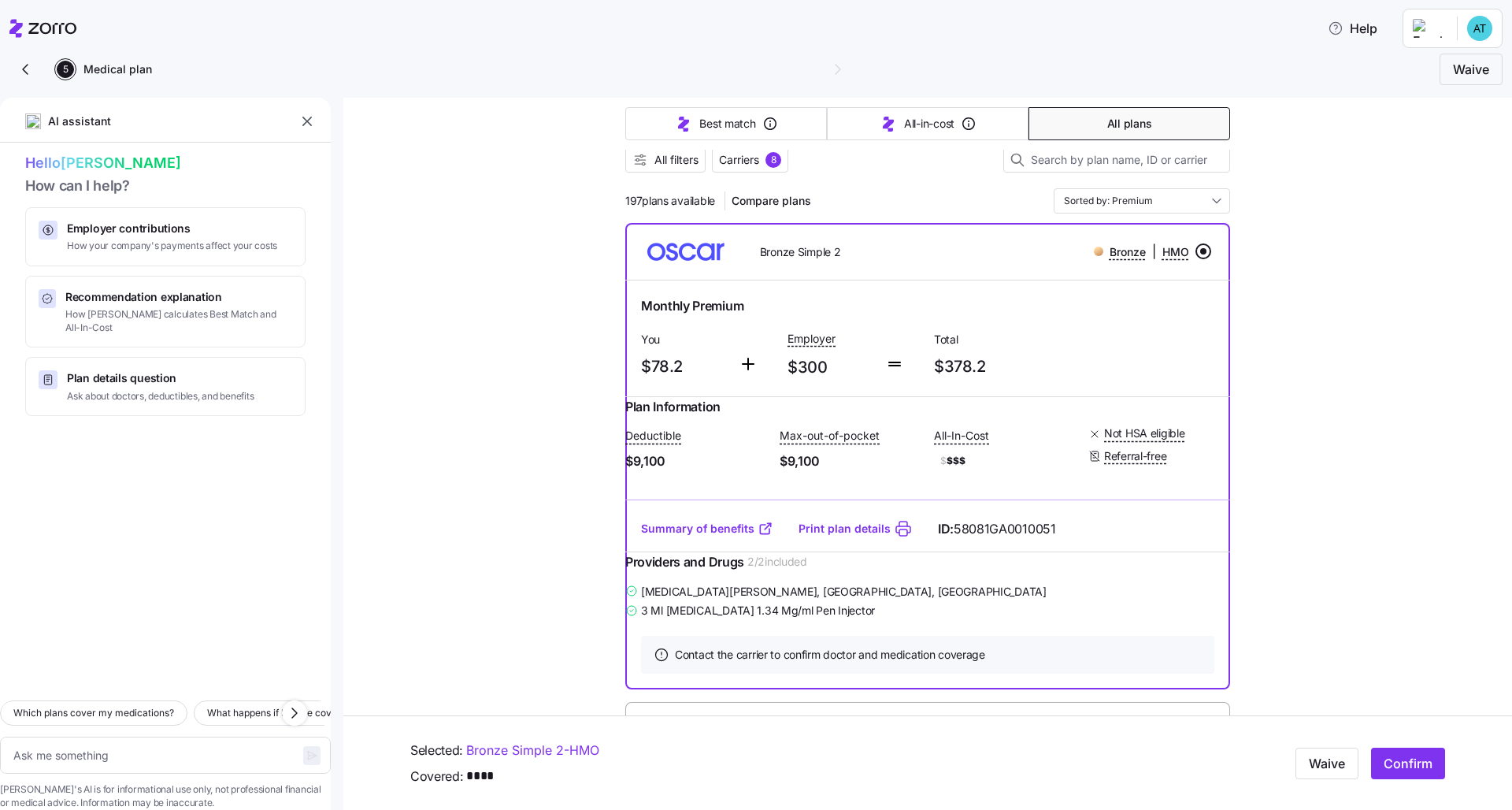
type textarea "x"
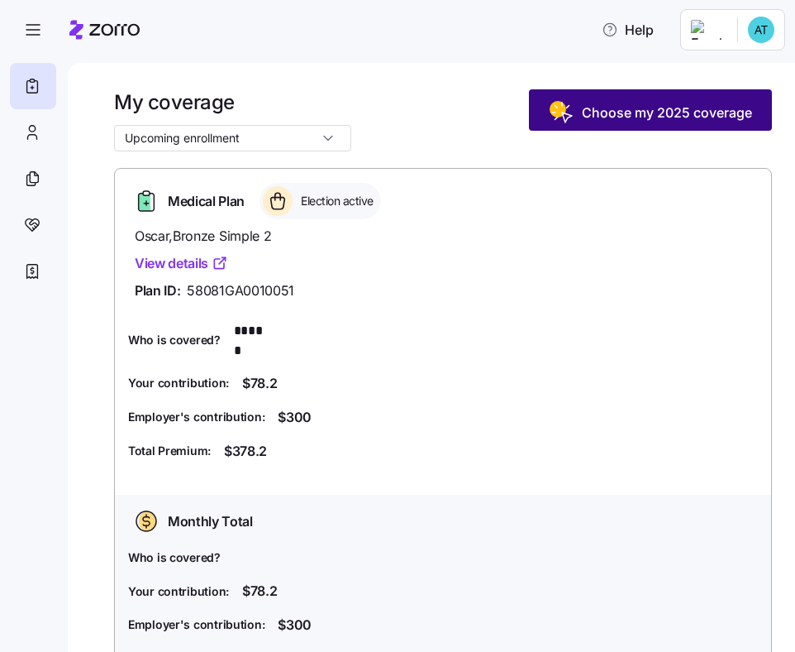
click at [676, 113] on span "Choose my 2025 coverage" at bounding box center [667, 113] width 170 height 20
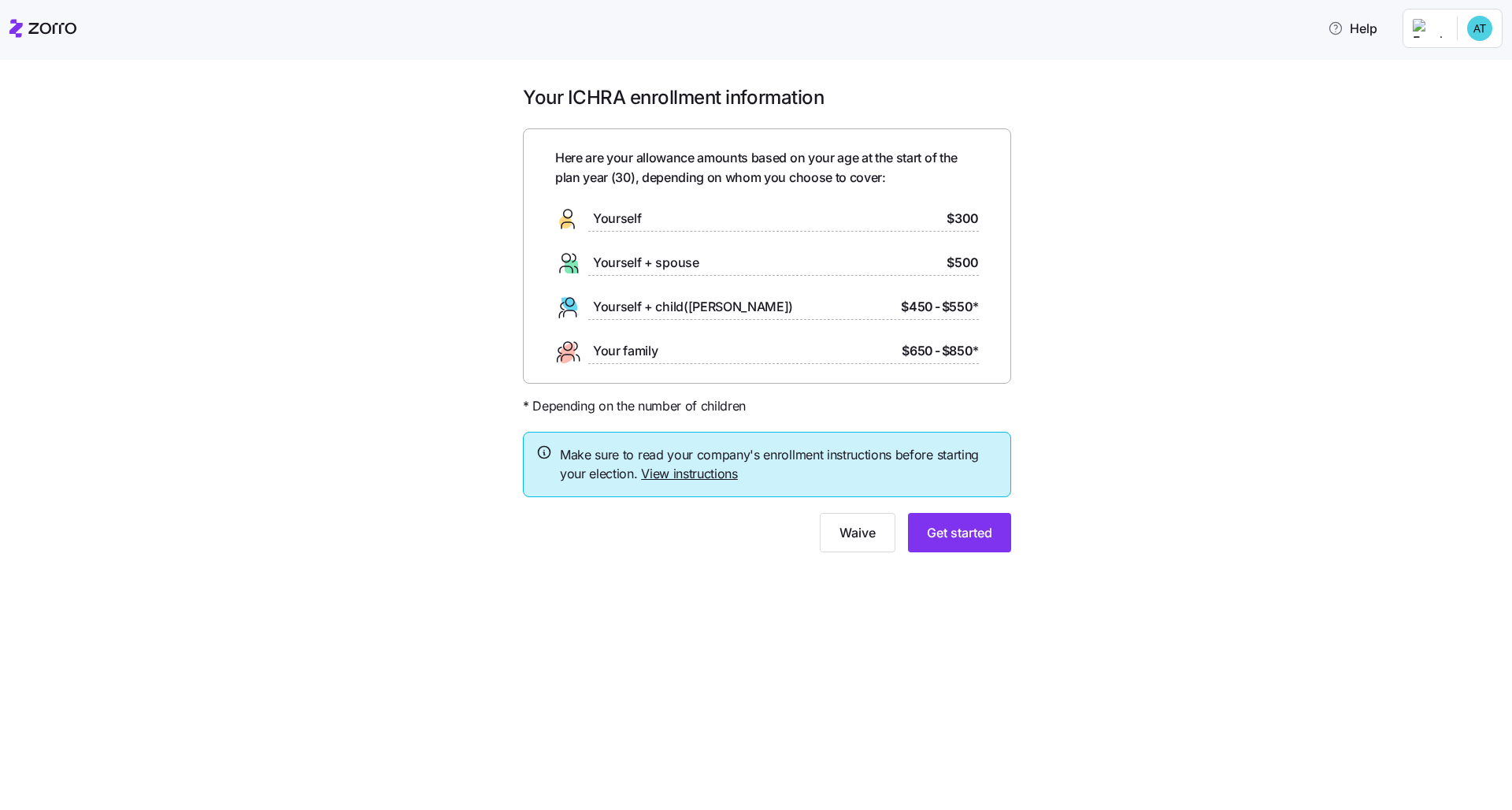
click at [687, 472] on link "View instructions" at bounding box center [690, 474] width 97 height 16
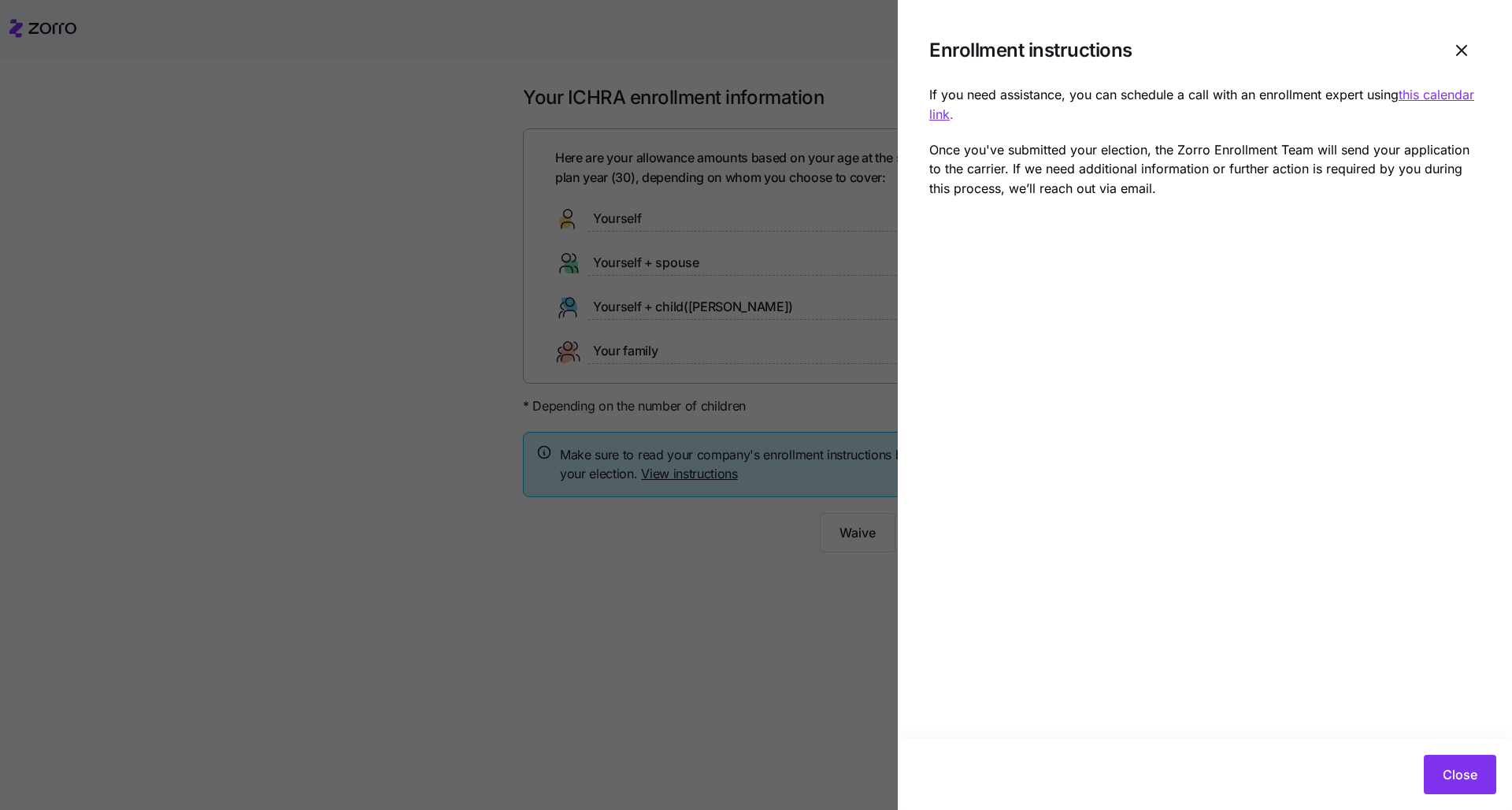
drag, startPoint x: 962, startPoint y: 120, endPoint x: 1406, endPoint y: 97, distance: 444.6
click at [757, 97] on p "If you need assistance, you can schedule a call with an enrollment expert using…" at bounding box center [1205, 104] width 552 height 39
click at [757, 585] on div at bounding box center [756, 405] width 1512 height 810
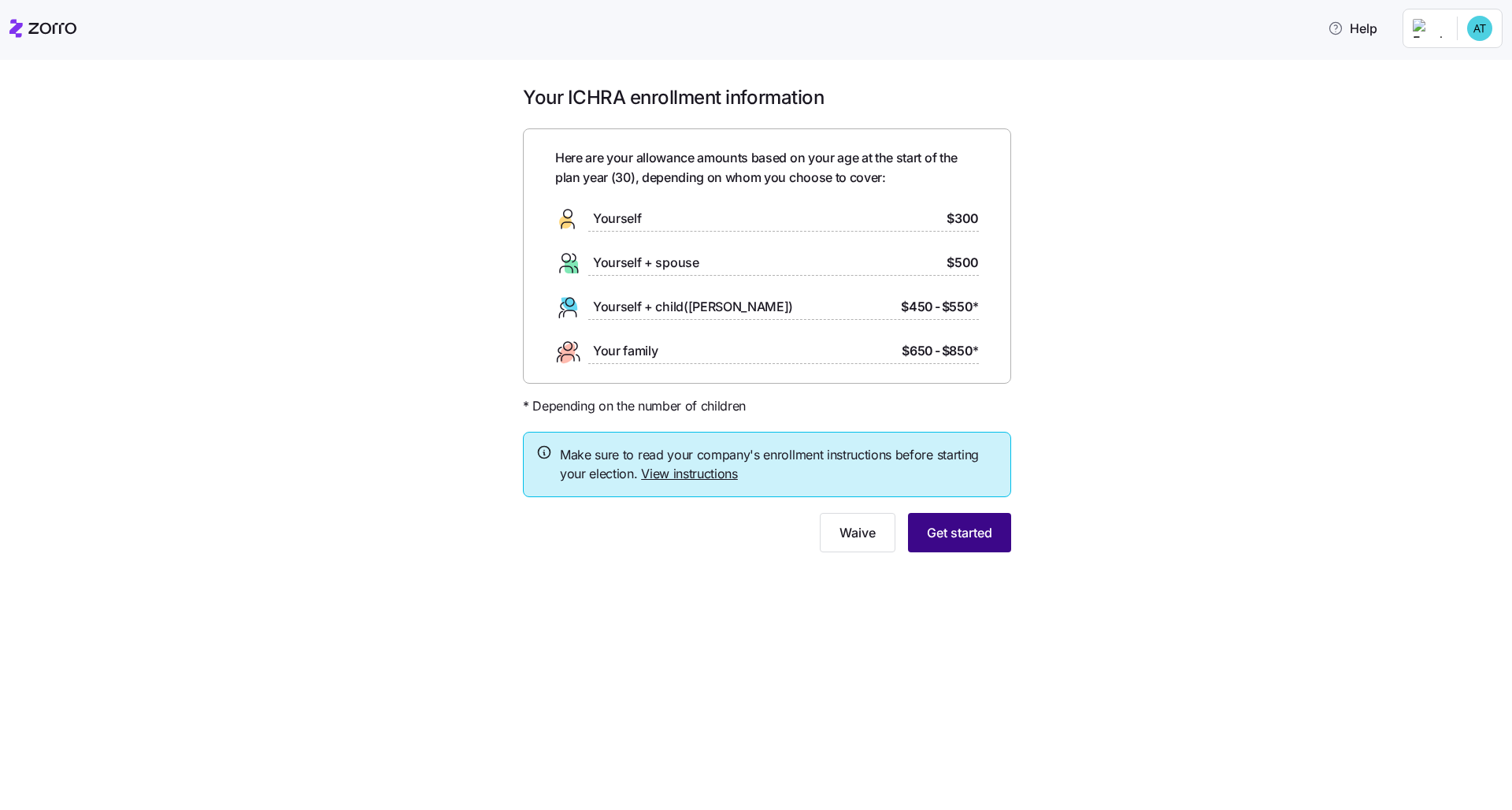
click at [757, 535] on span "Get started" at bounding box center [959, 533] width 66 height 19
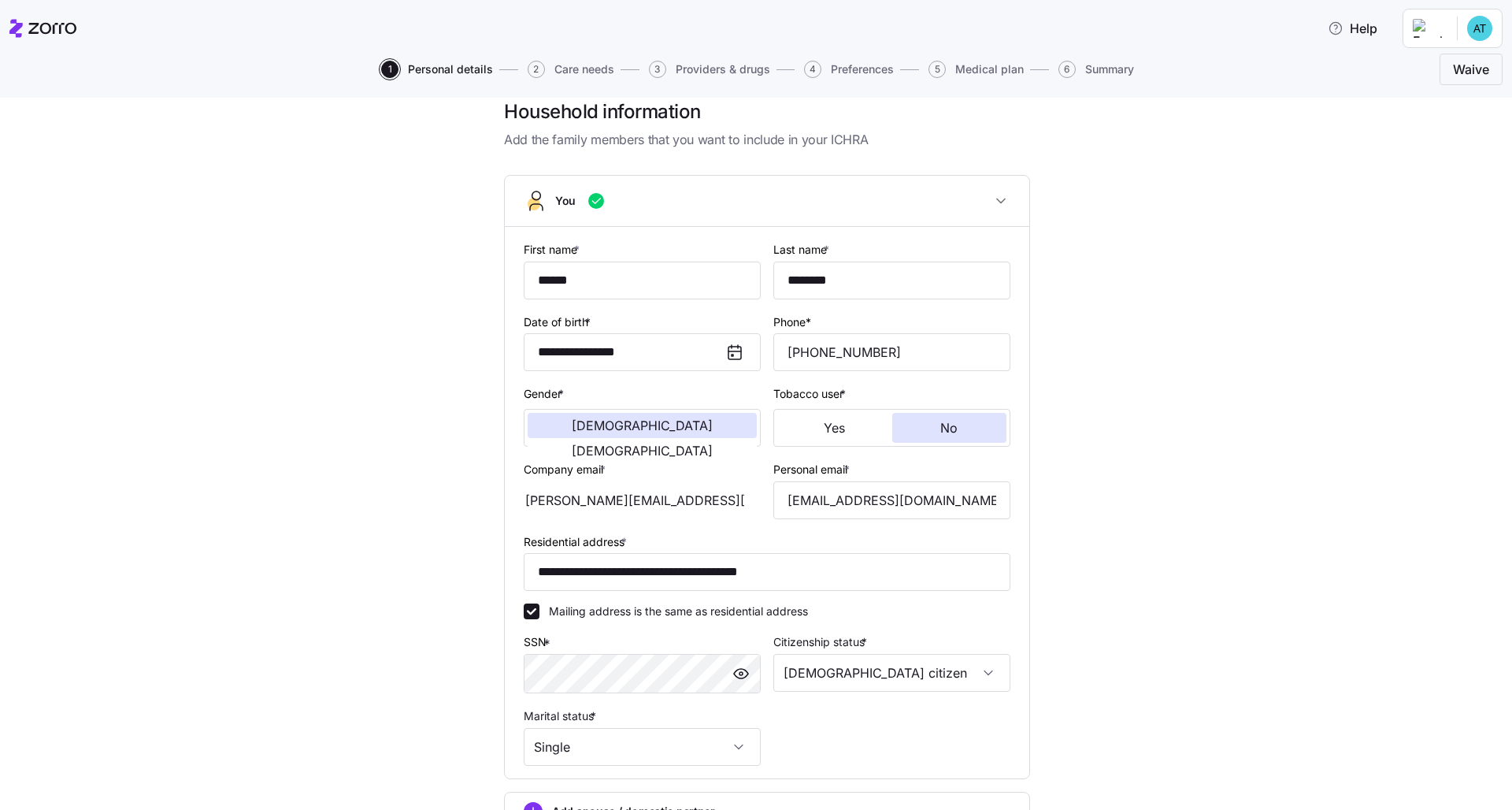
scroll to position [199, 0]
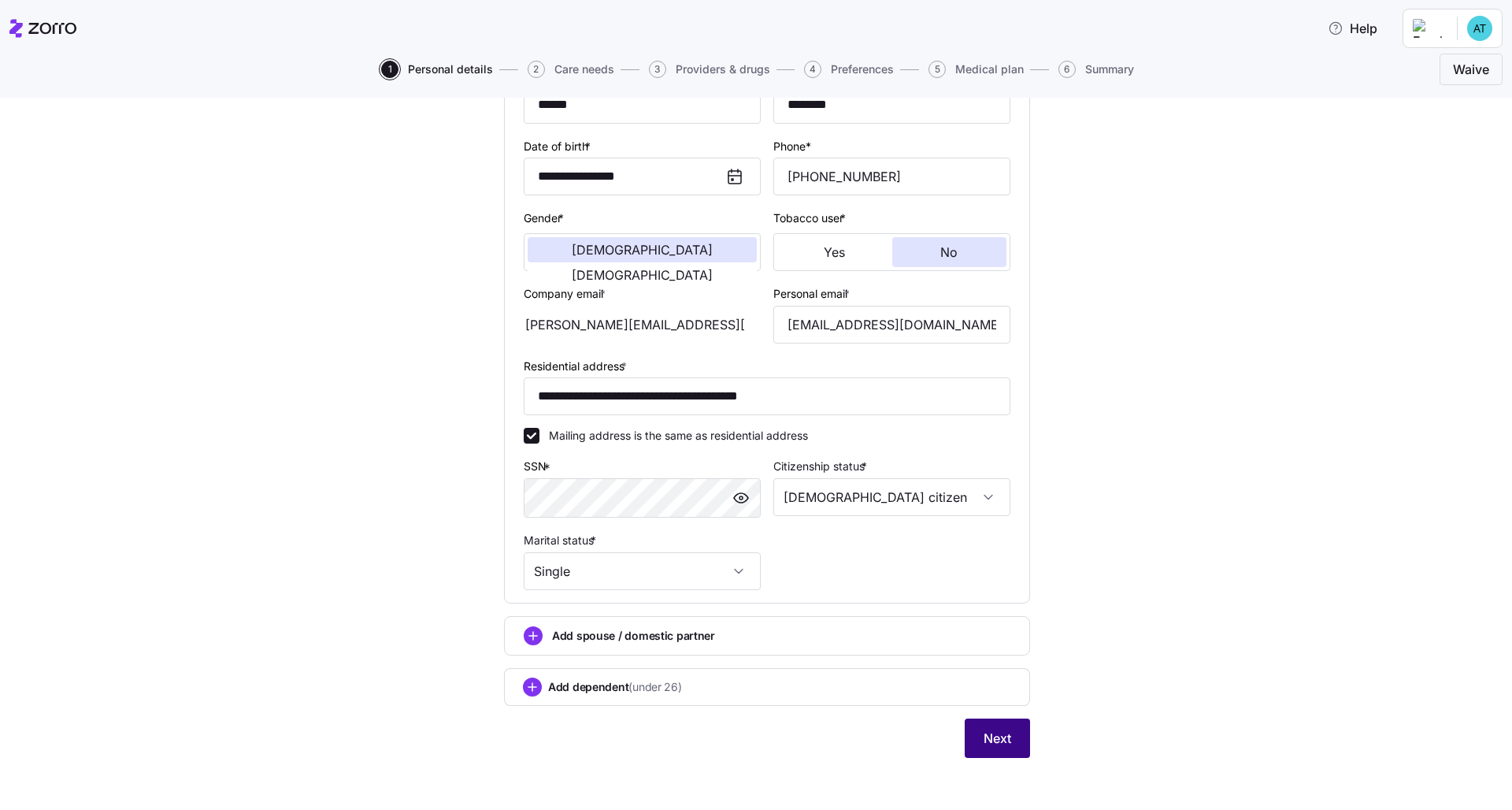
click at [757, 620] on span "Next" at bounding box center [998, 739] width 28 height 19
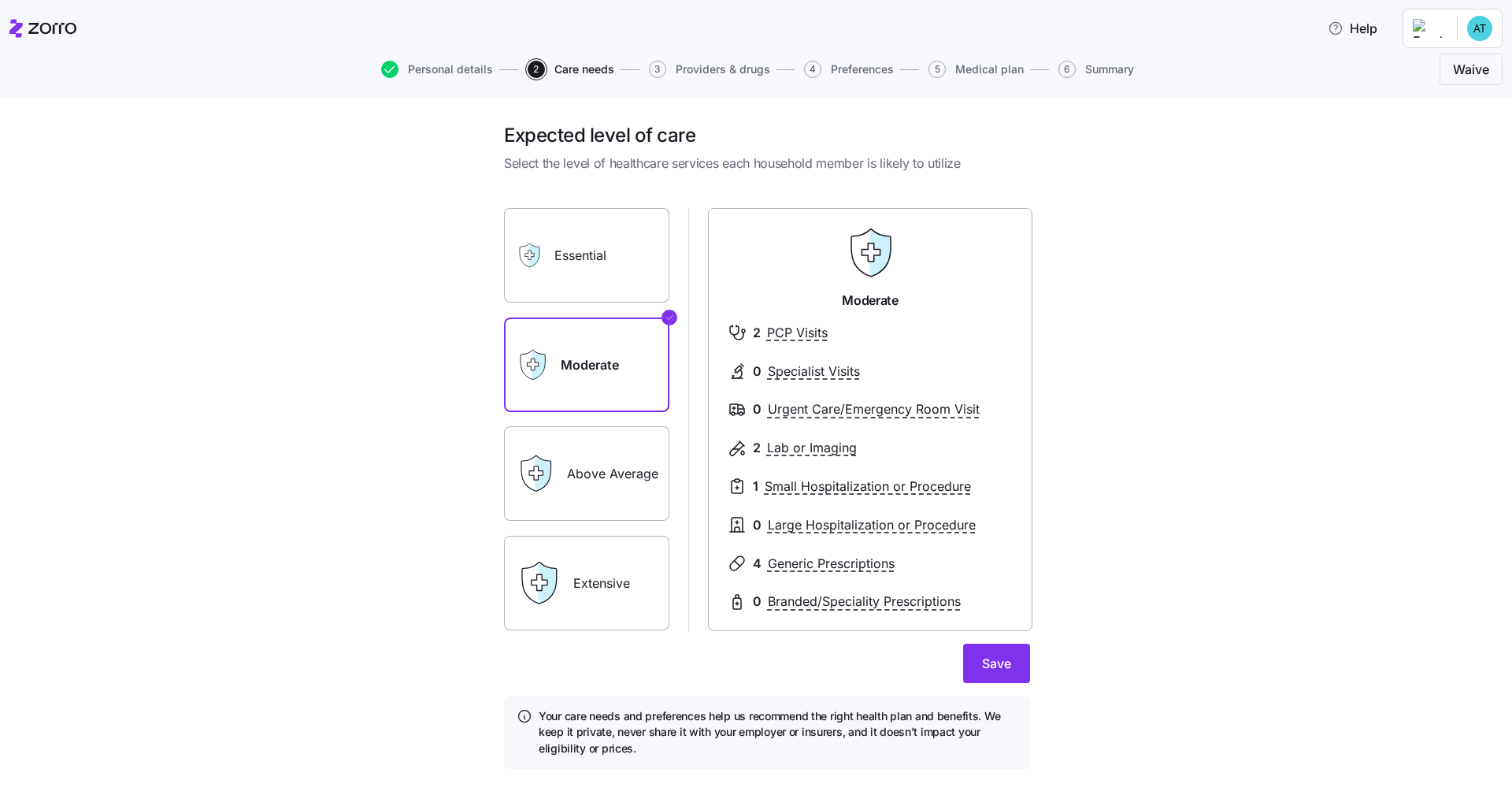
click at [608, 259] on label "Essential" at bounding box center [587, 254] width 166 height 94
click at [0, 0] on input "Essential" at bounding box center [0, 0] width 0 height 0
click at [610, 588] on label "Extensive" at bounding box center [587, 582] width 166 height 94
click at [0, 0] on input "Extensive" at bounding box center [0, 0] width 0 height 0
click at [602, 462] on label "Above Average" at bounding box center [587, 473] width 166 height 94
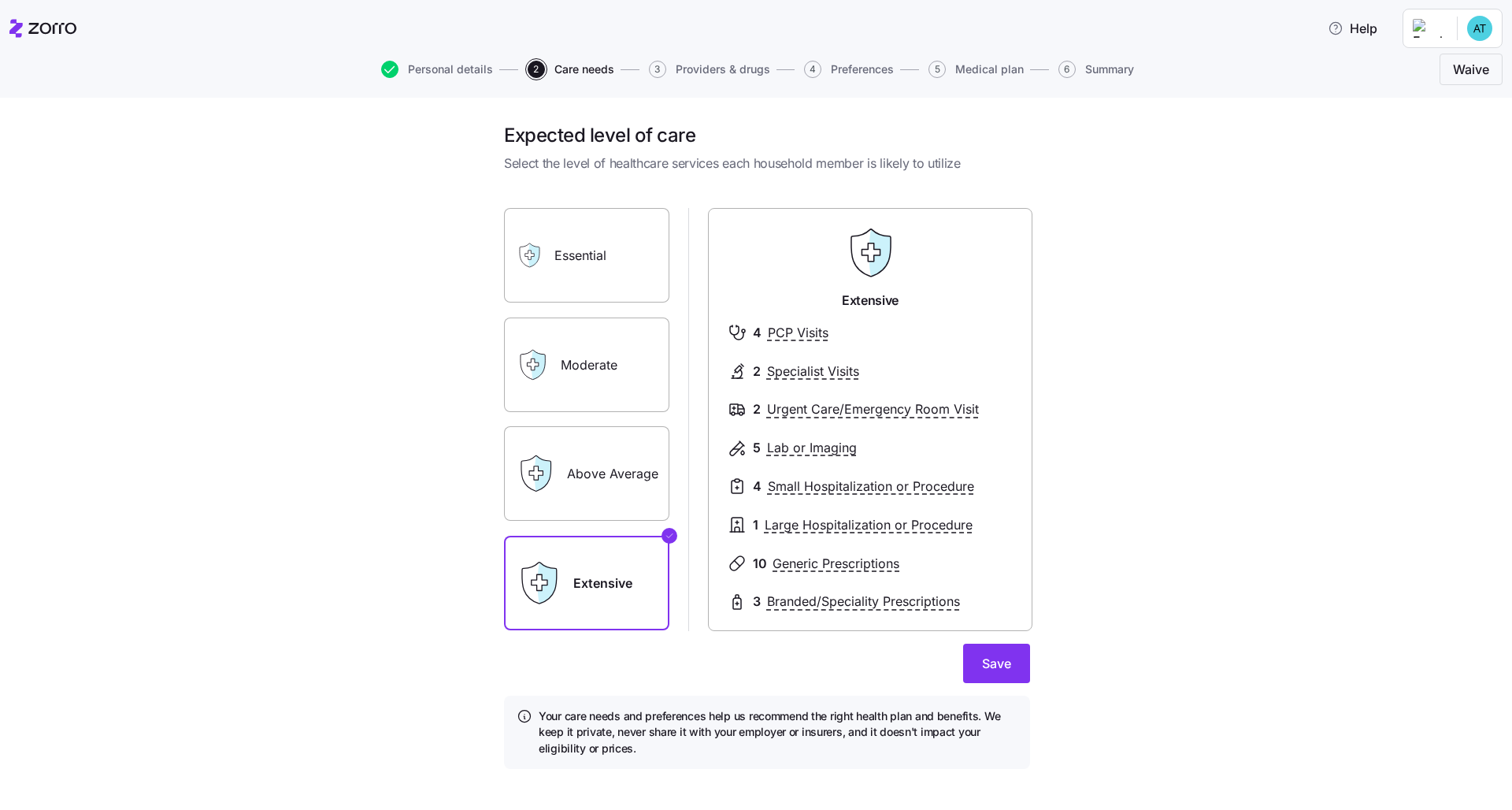
click at [0, 0] on input "Above Average" at bounding box center [0, 0] width 0 height 0
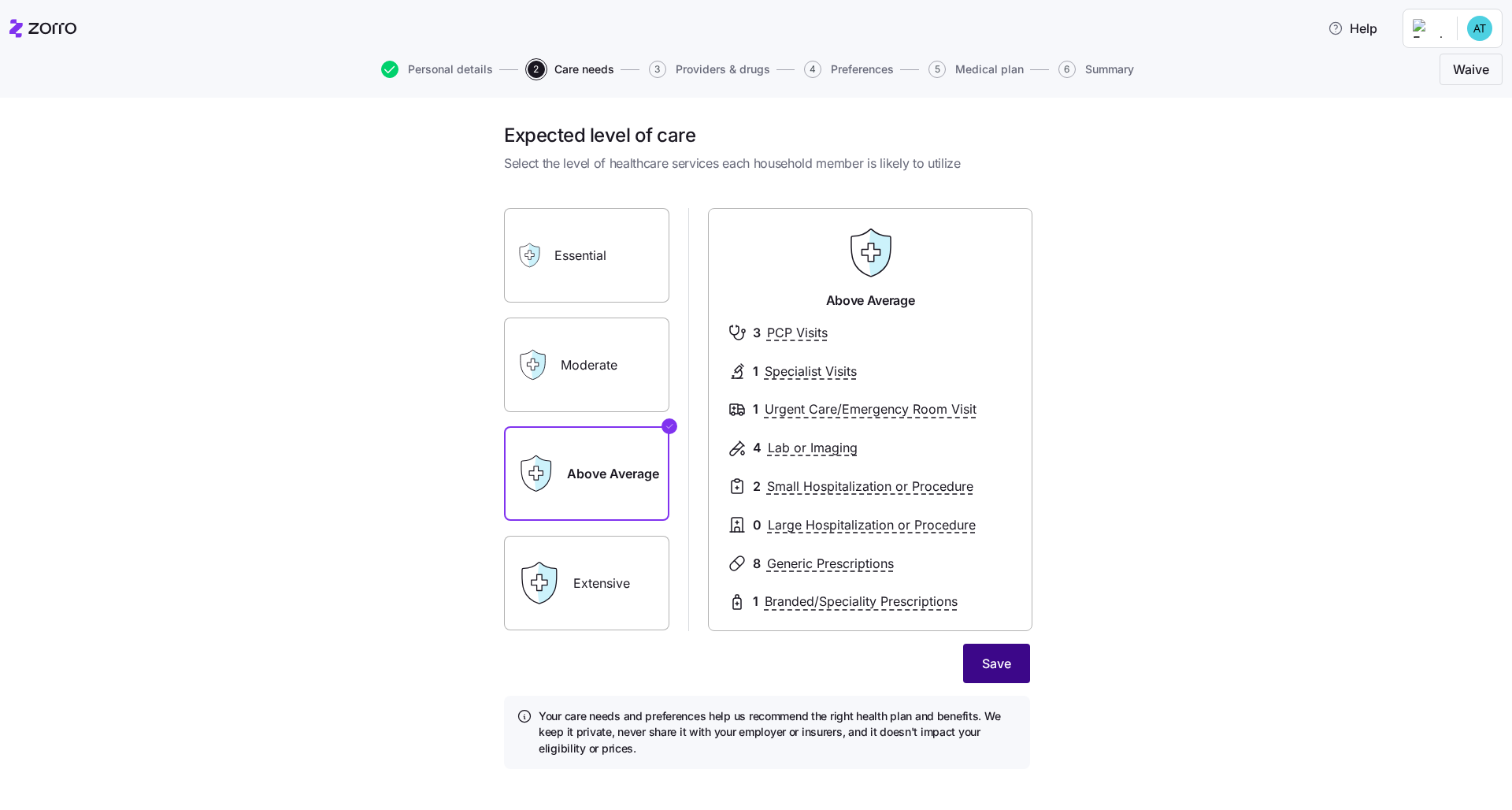
click at [757, 620] on button "Save" at bounding box center [997, 662] width 67 height 39
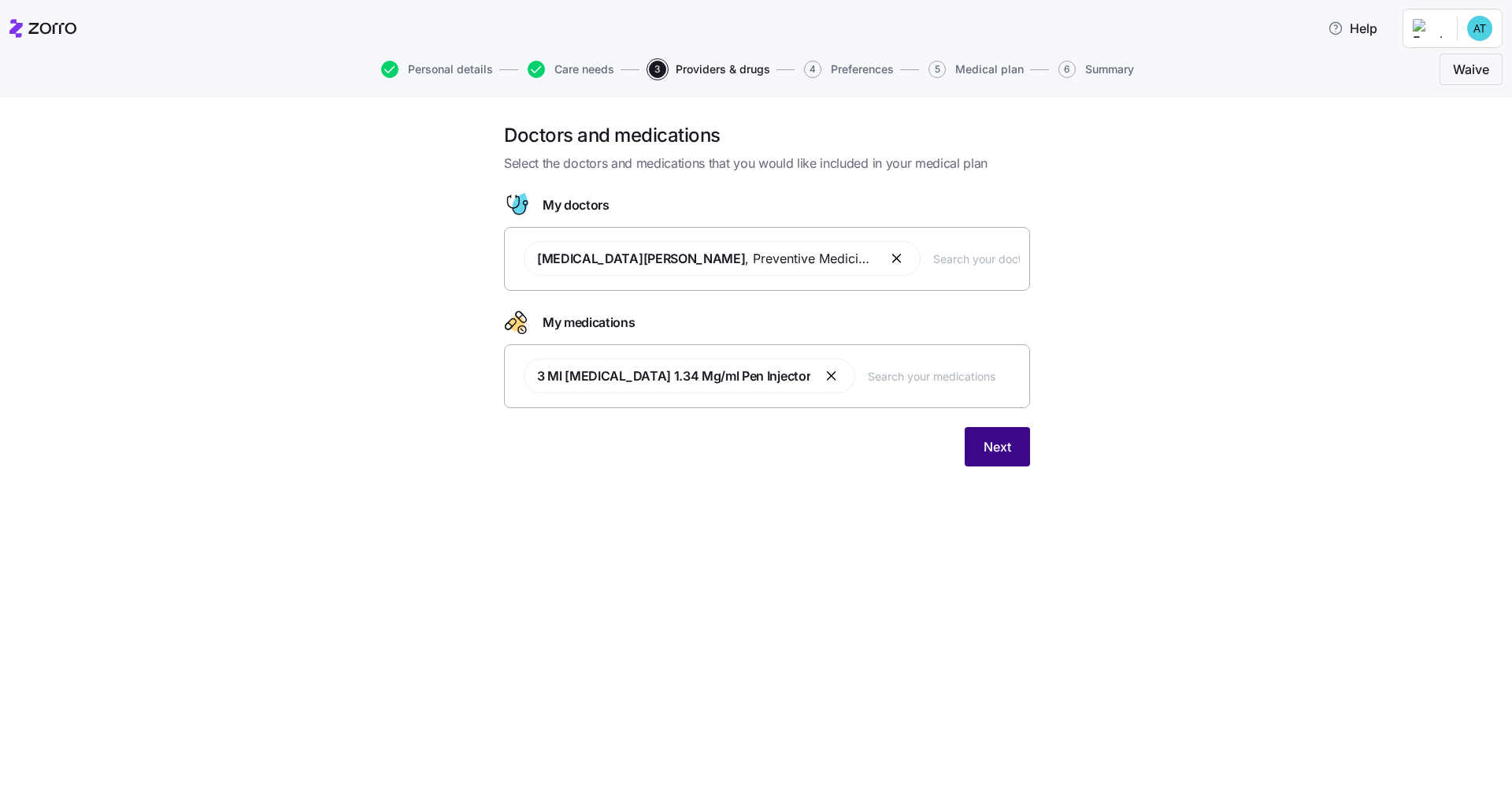
click at [757, 453] on span "Next" at bounding box center [998, 447] width 28 height 19
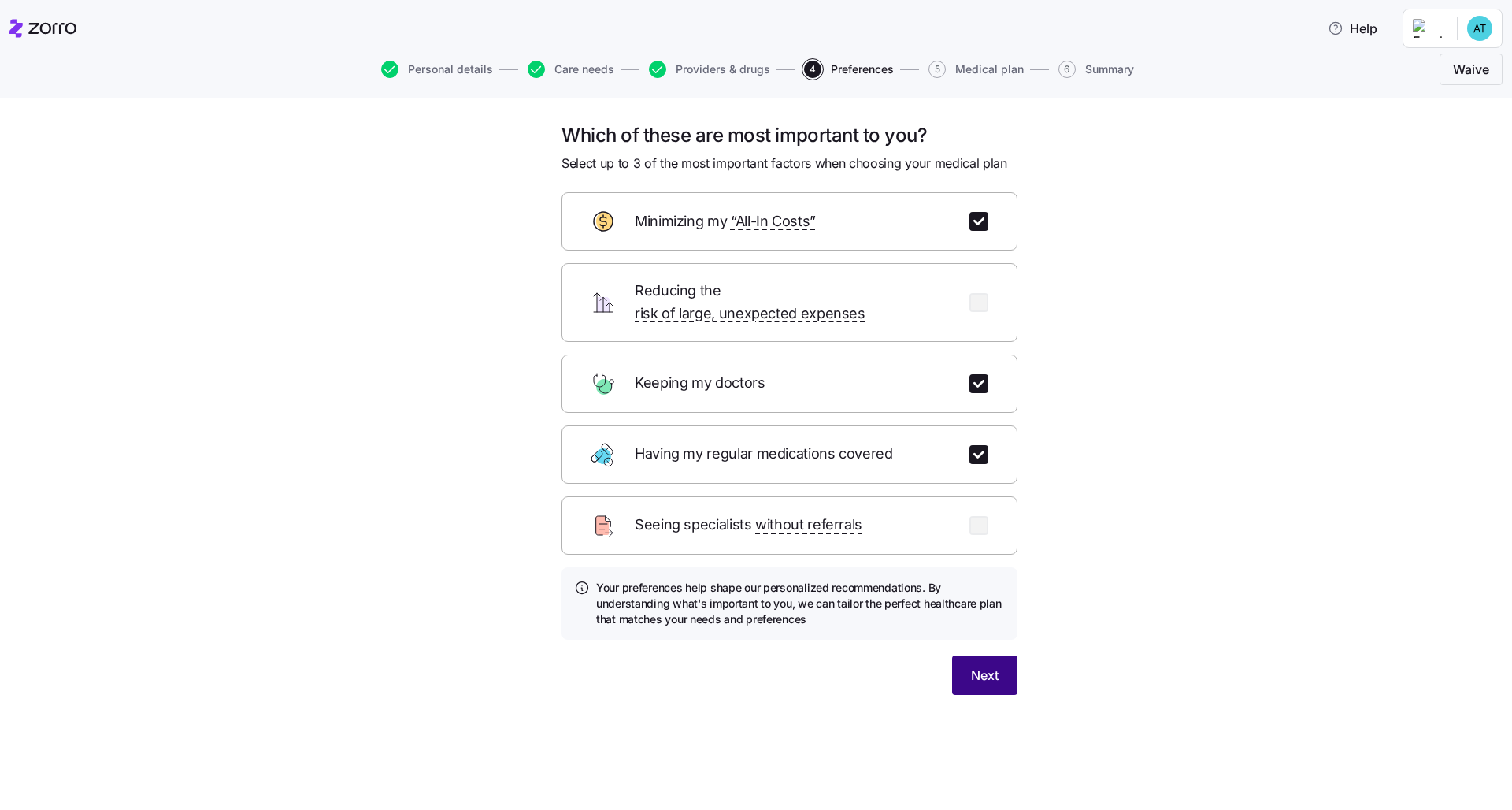
click at [757, 620] on button "Next" at bounding box center [985, 675] width 66 height 39
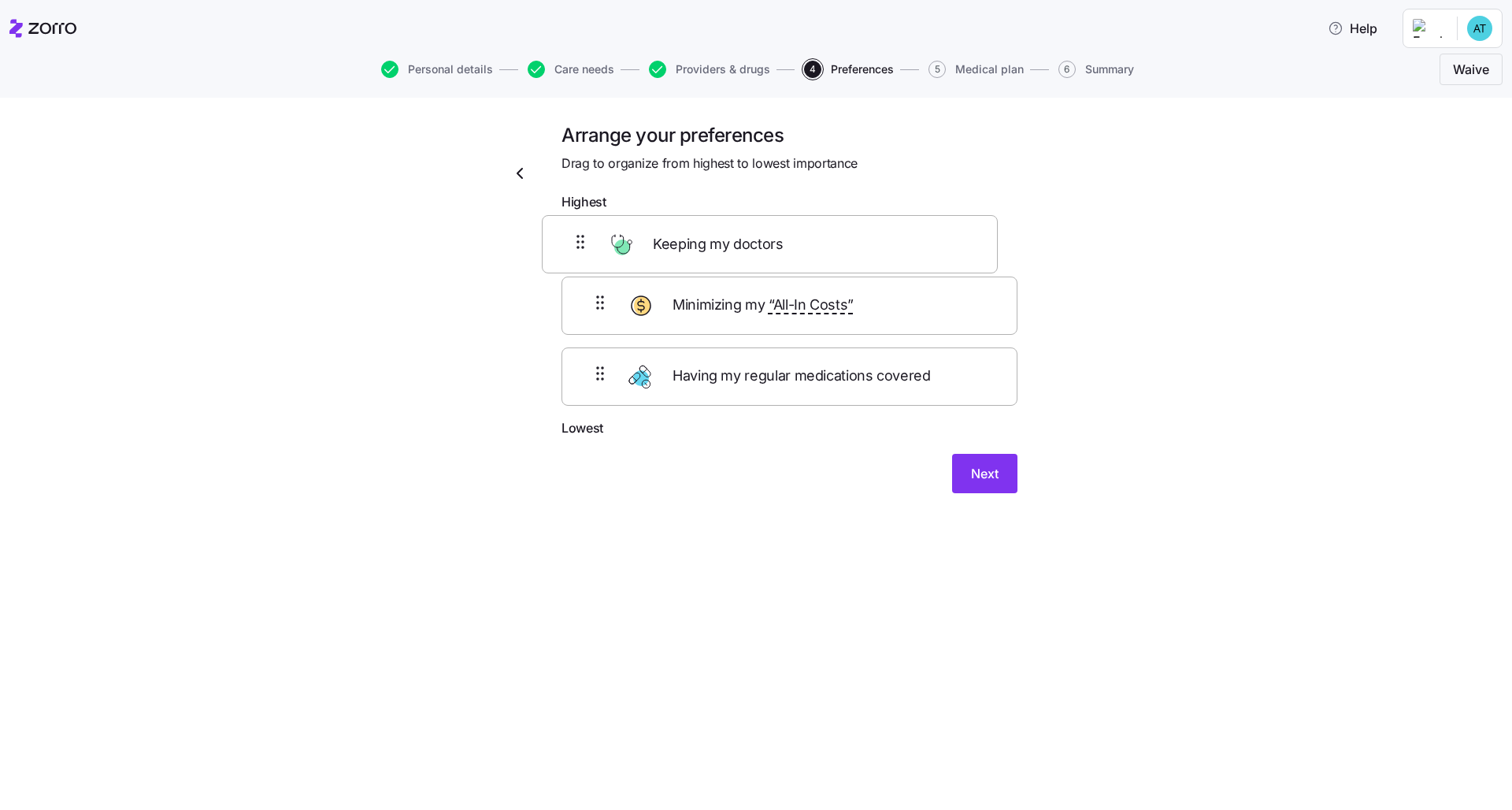
drag, startPoint x: 851, startPoint y: 330, endPoint x: 830, endPoint y: 253, distance: 79.8
click at [757, 253] on div "Minimizing my “All-In Costs” Keeping my doctors Having my regular medications c…" at bounding box center [790, 318] width 456 height 200
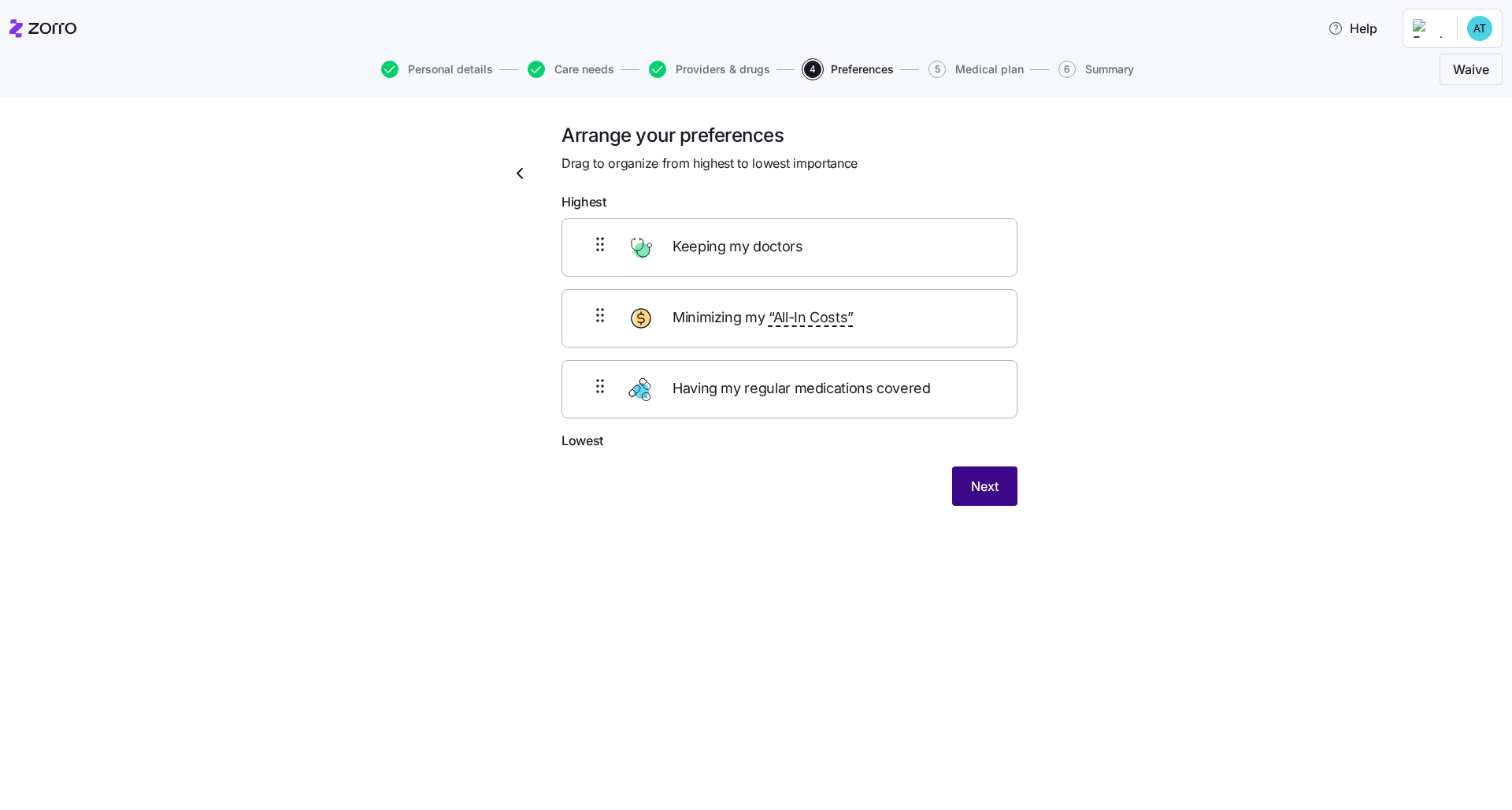
click at [757, 480] on span "Next" at bounding box center [984, 486] width 28 height 19
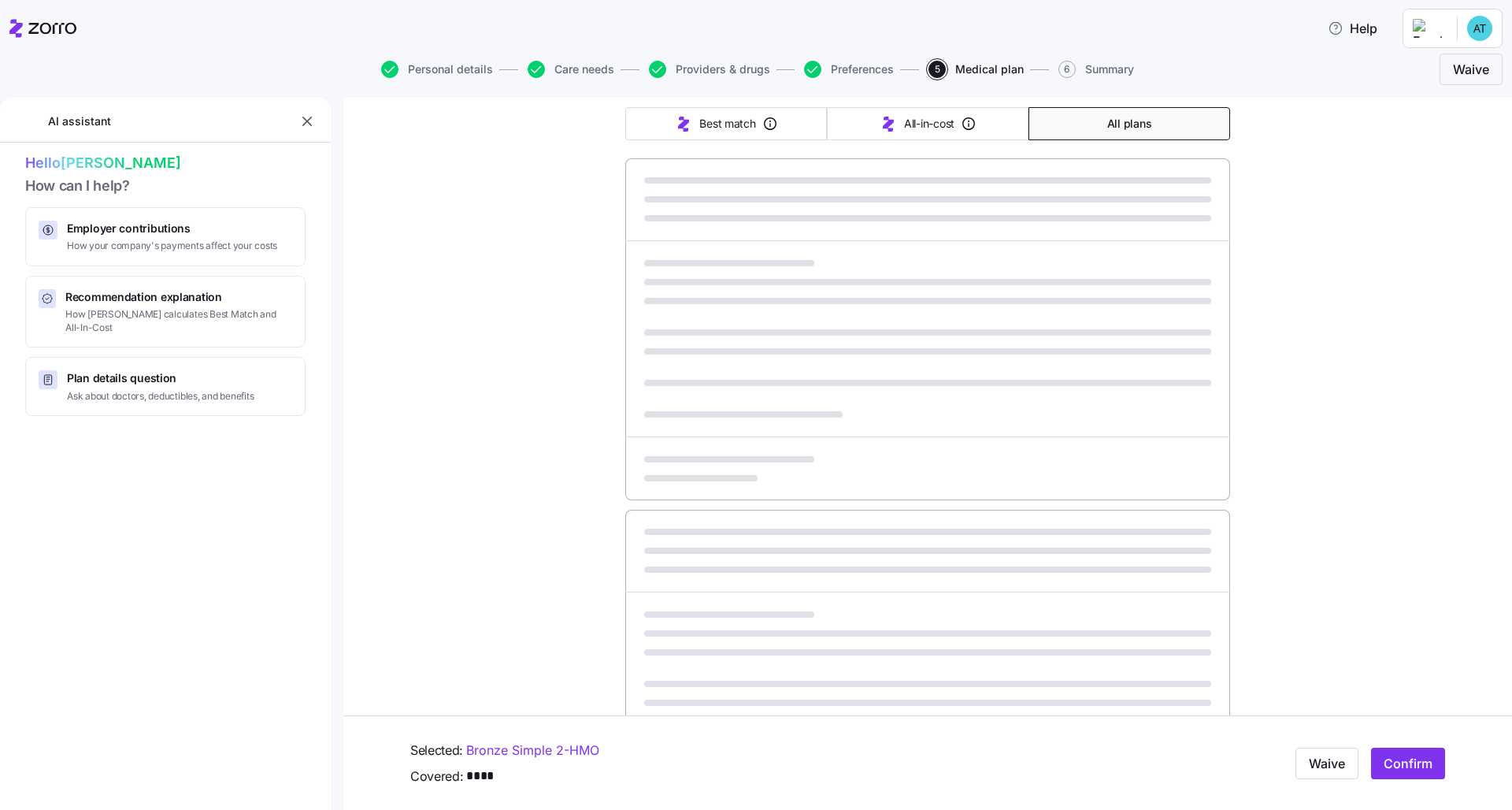
scroll to position [266, 0]
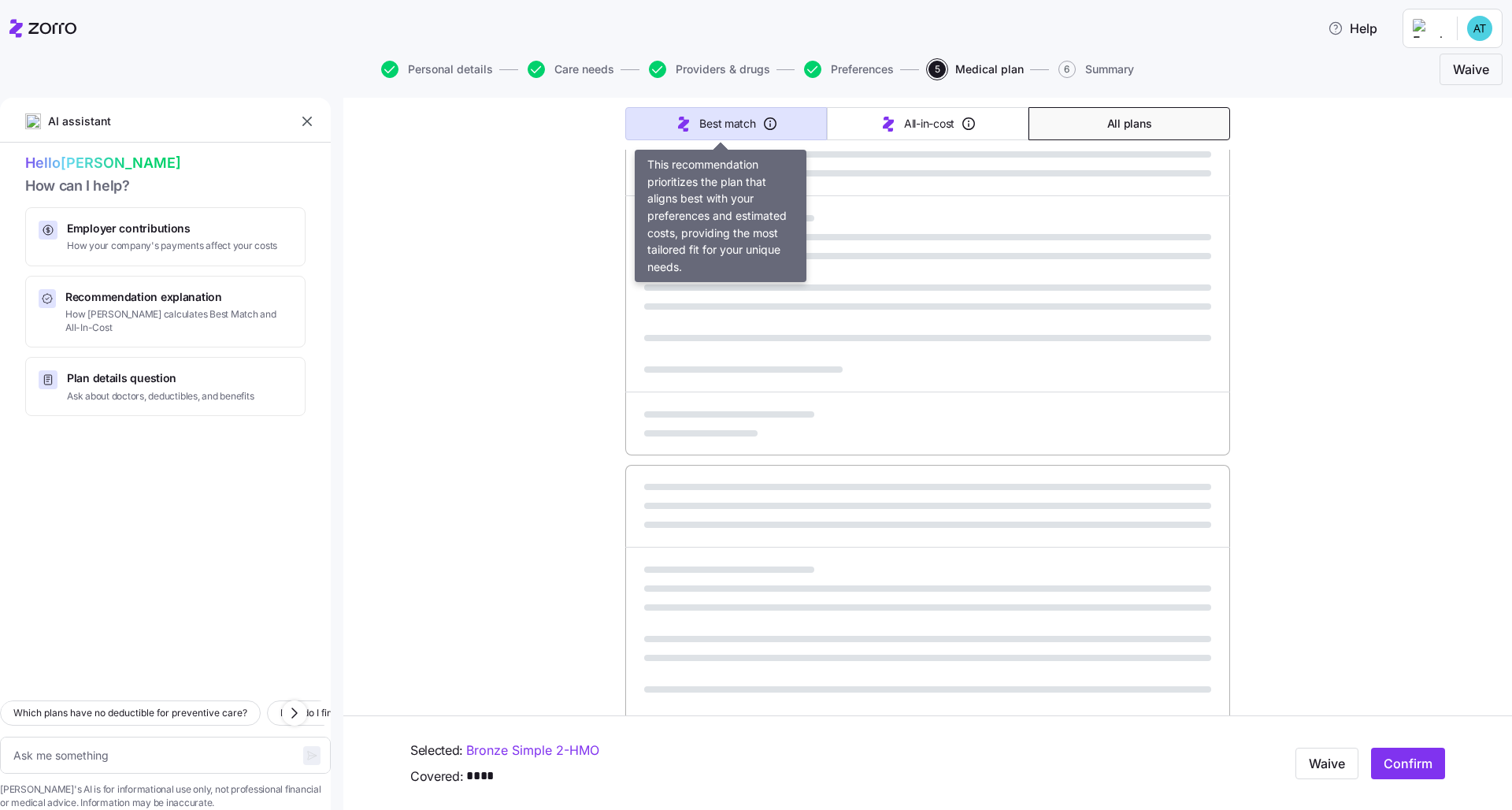
click at [724, 130] on span "Best match" at bounding box center [727, 124] width 56 height 16
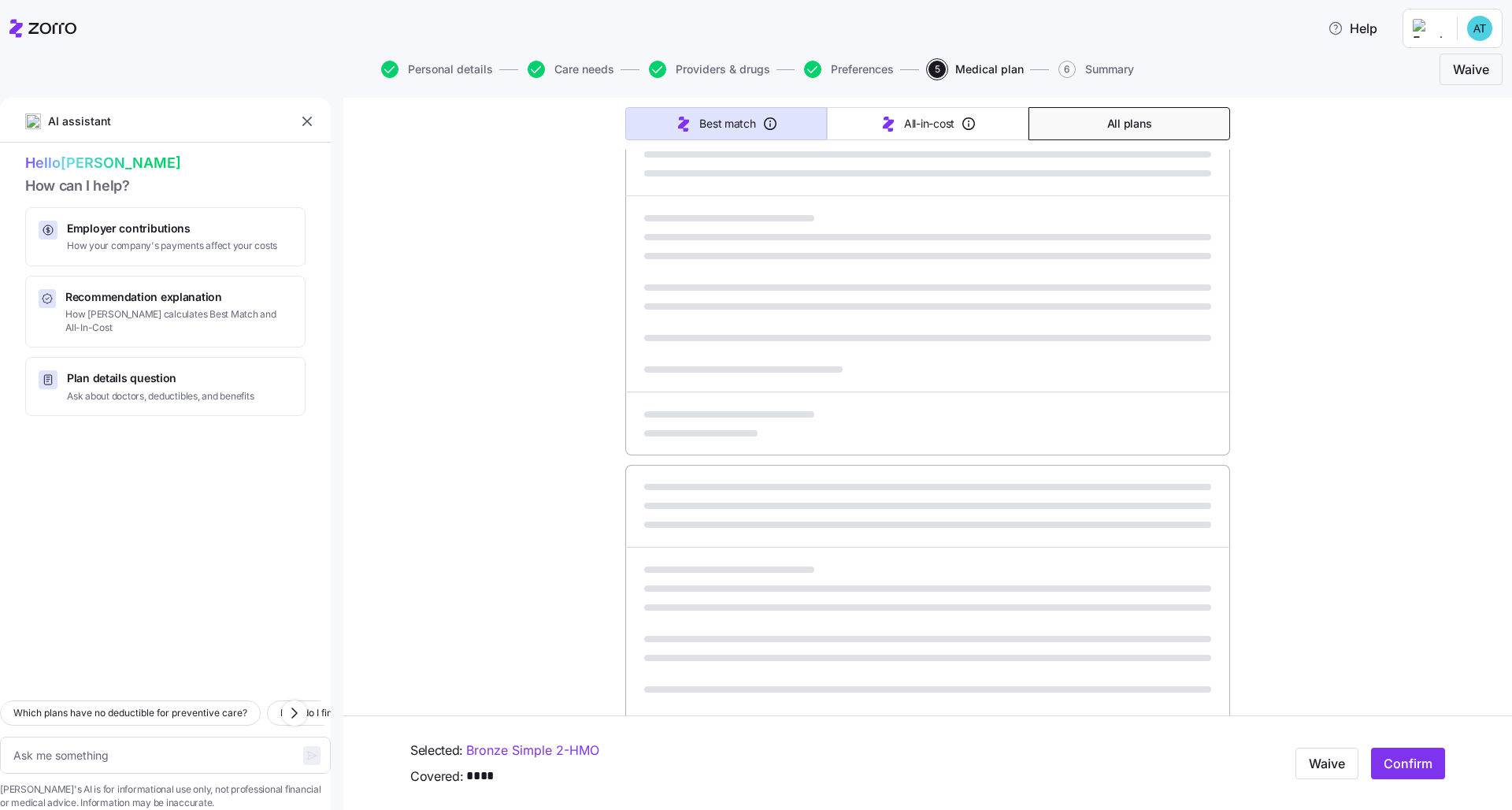
type textarea "x"
type input "Sorted by: Best match"
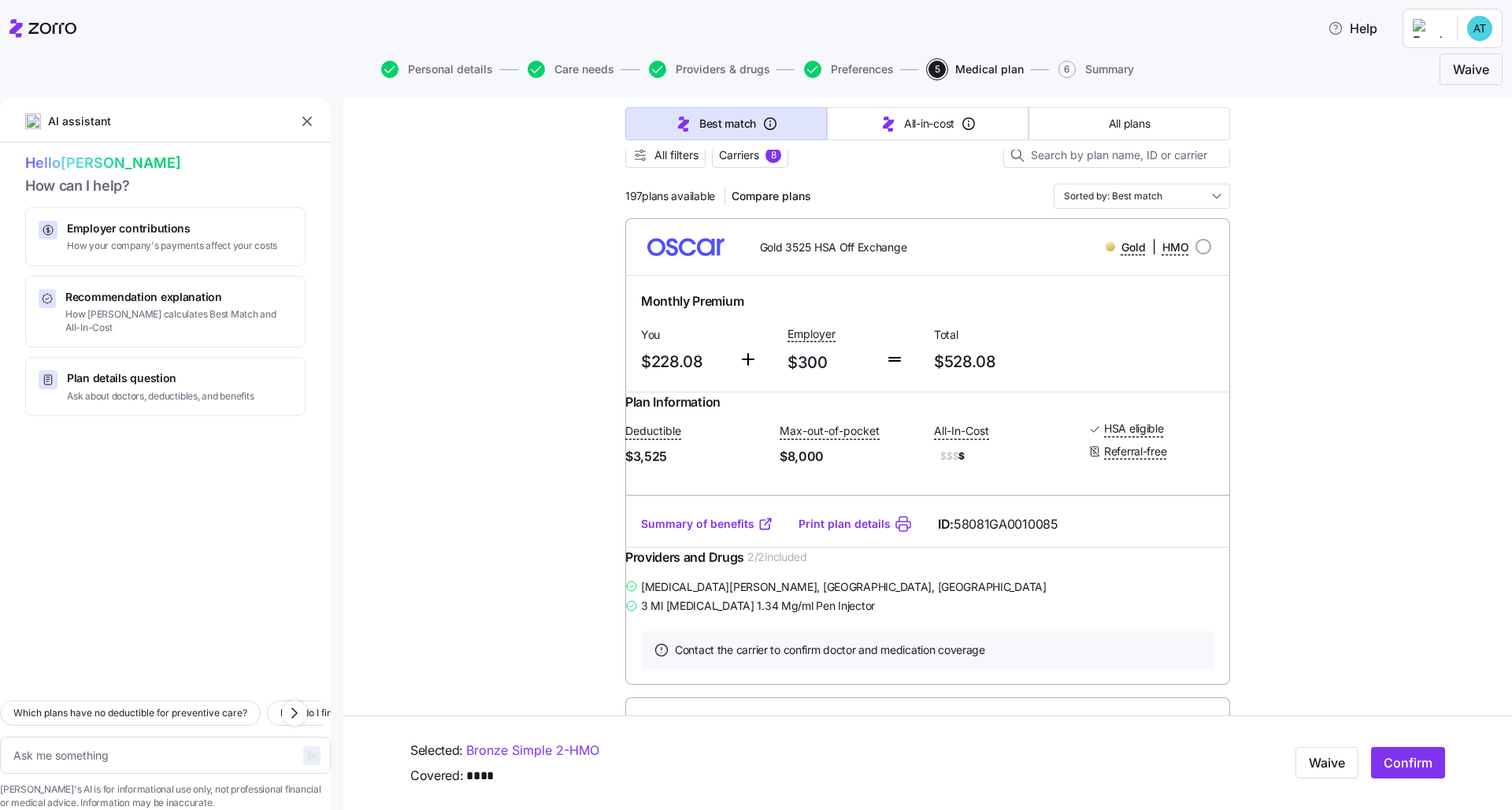
scroll to position [161, 0]
click at [757, 120] on button "All plans" at bounding box center [1130, 123] width 202 height 33
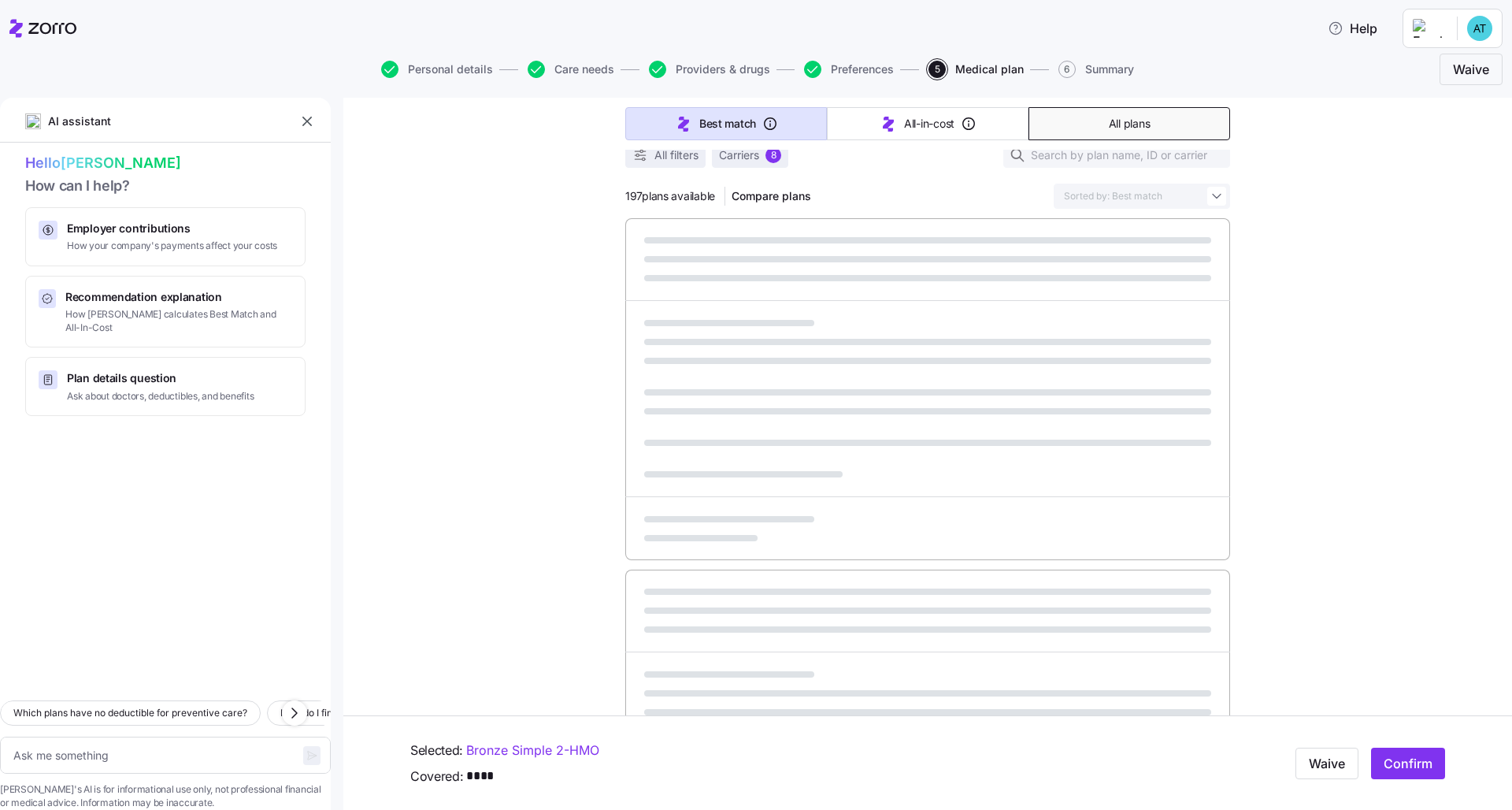
type textarea "x"
type input "Sorted by: Premium"
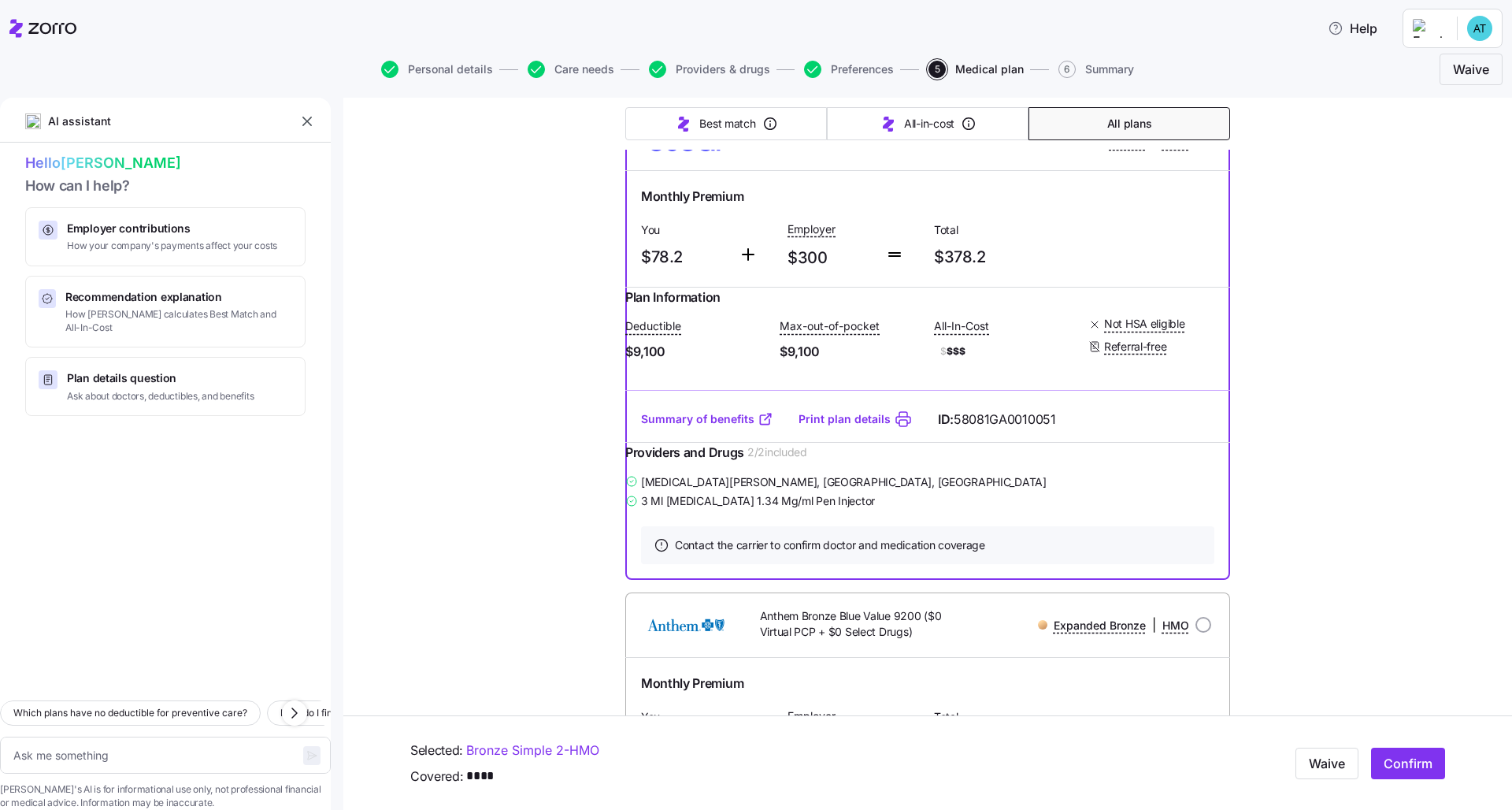
scroll to position [0, 0]
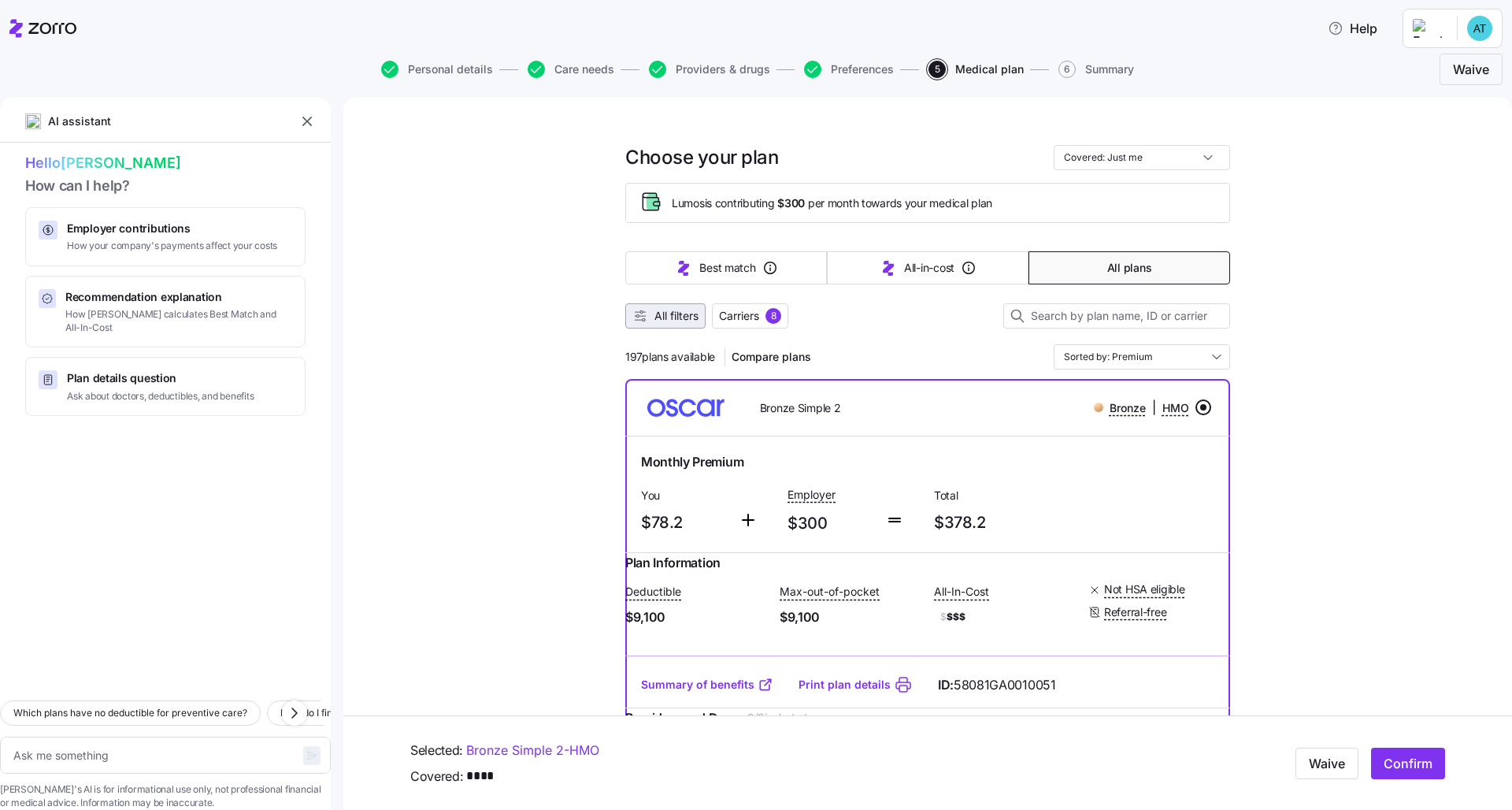
click at [689, 318] on span "All filters" at bounding box center [676, 315] width 44 height 16
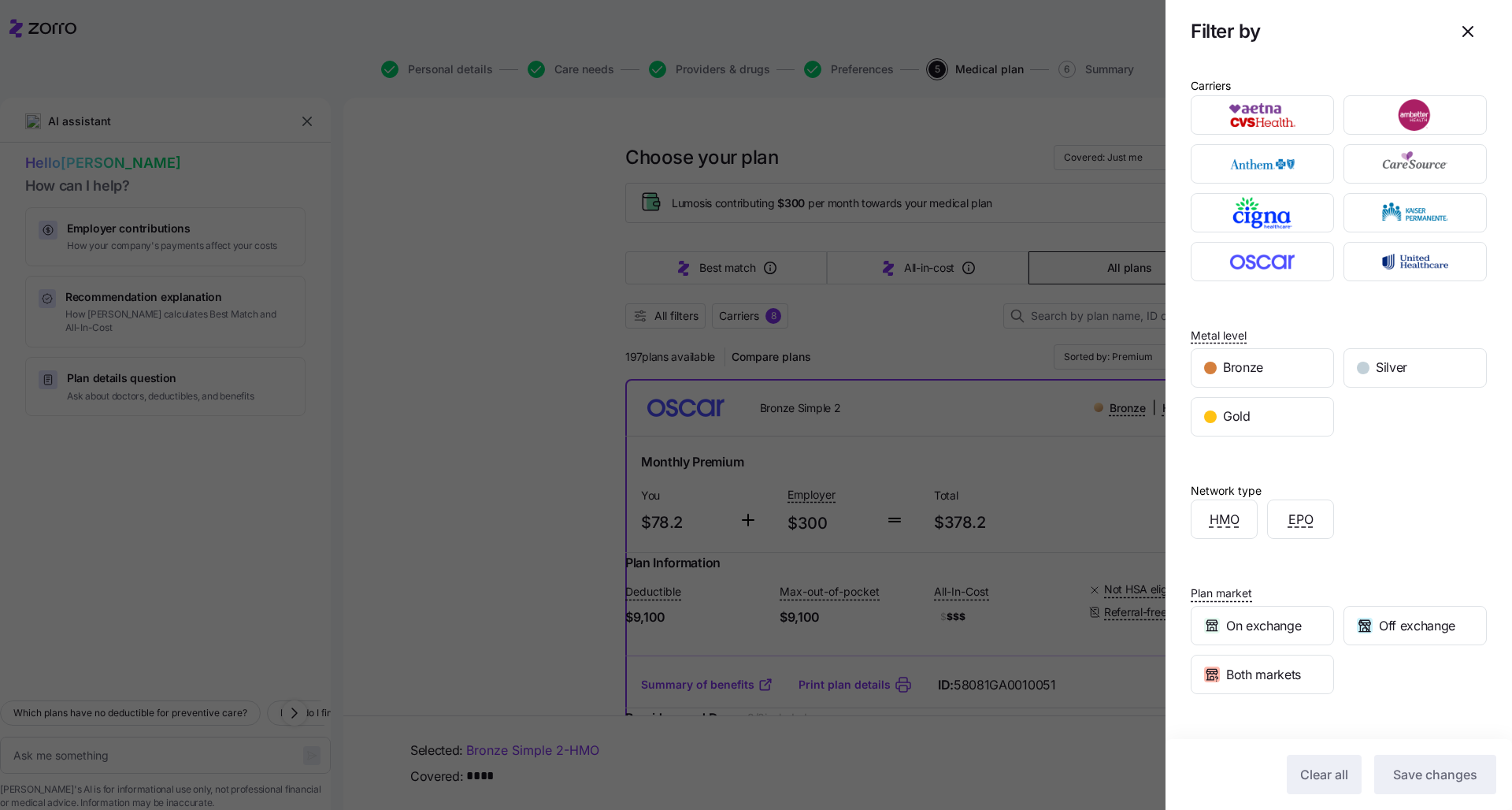
scroll to position [84, 0]
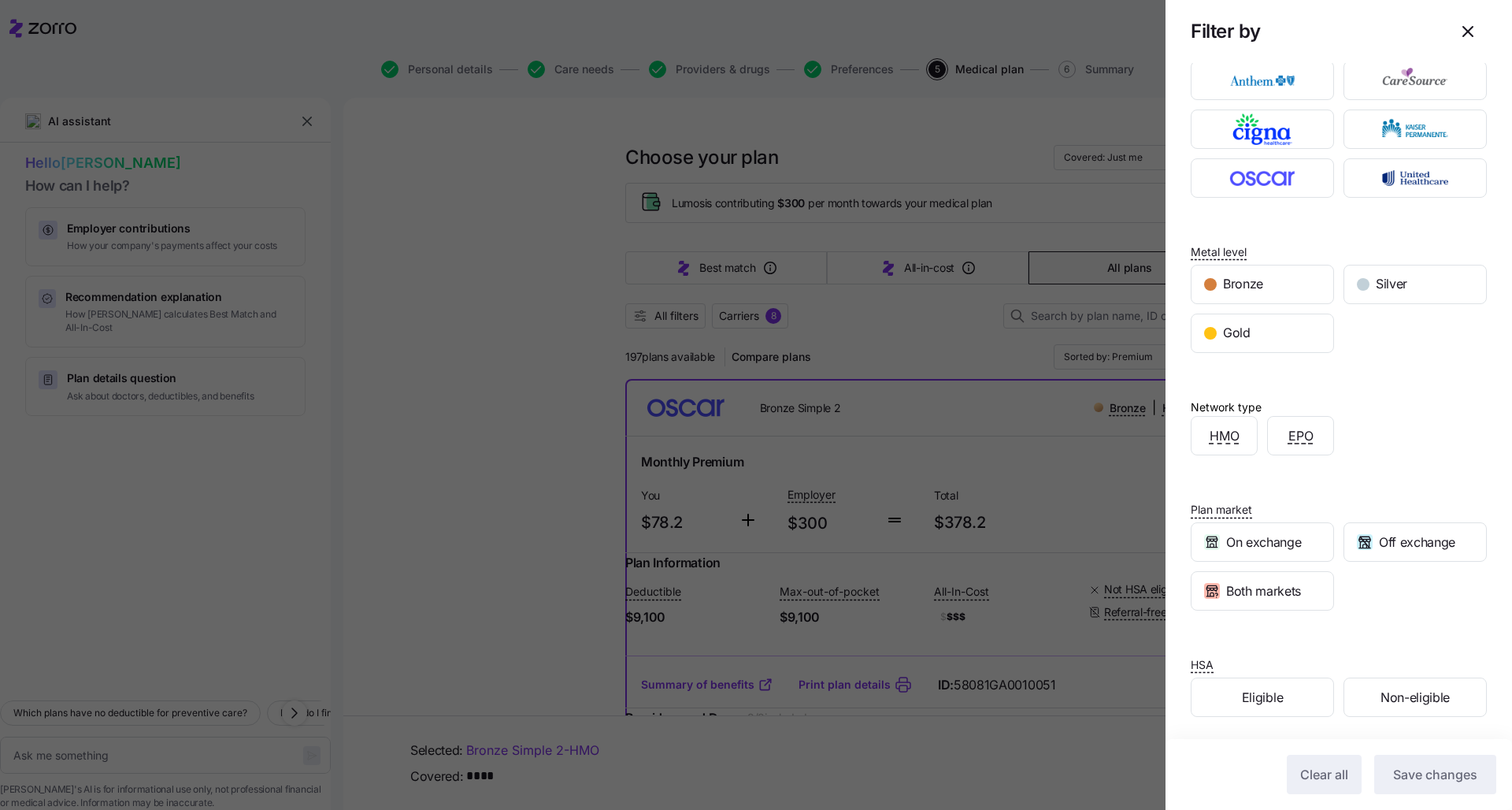
click at [757, 313] on div at bounding box center [756, 405] width 1512 height 810
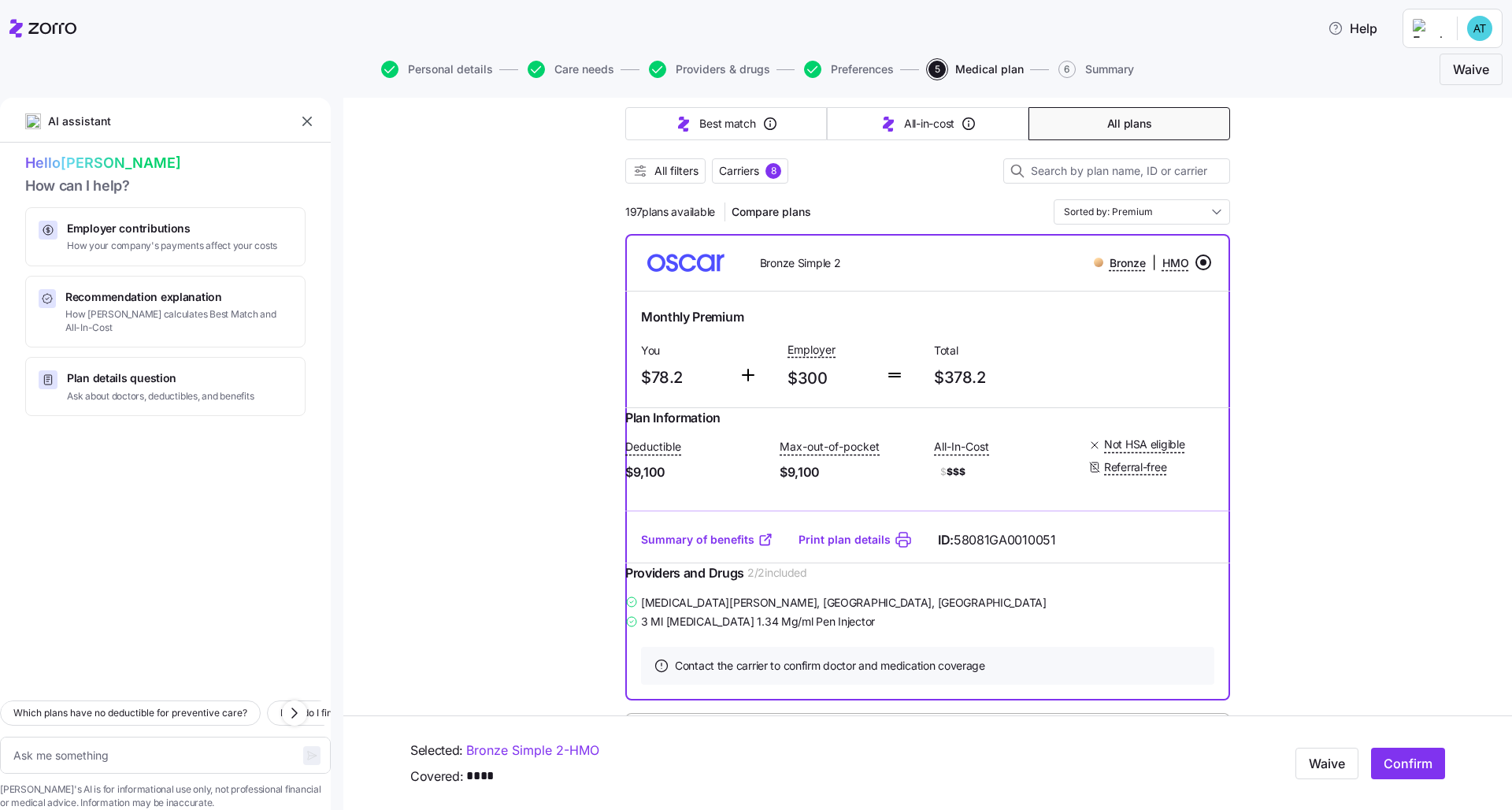
scroll to position [171, 0]
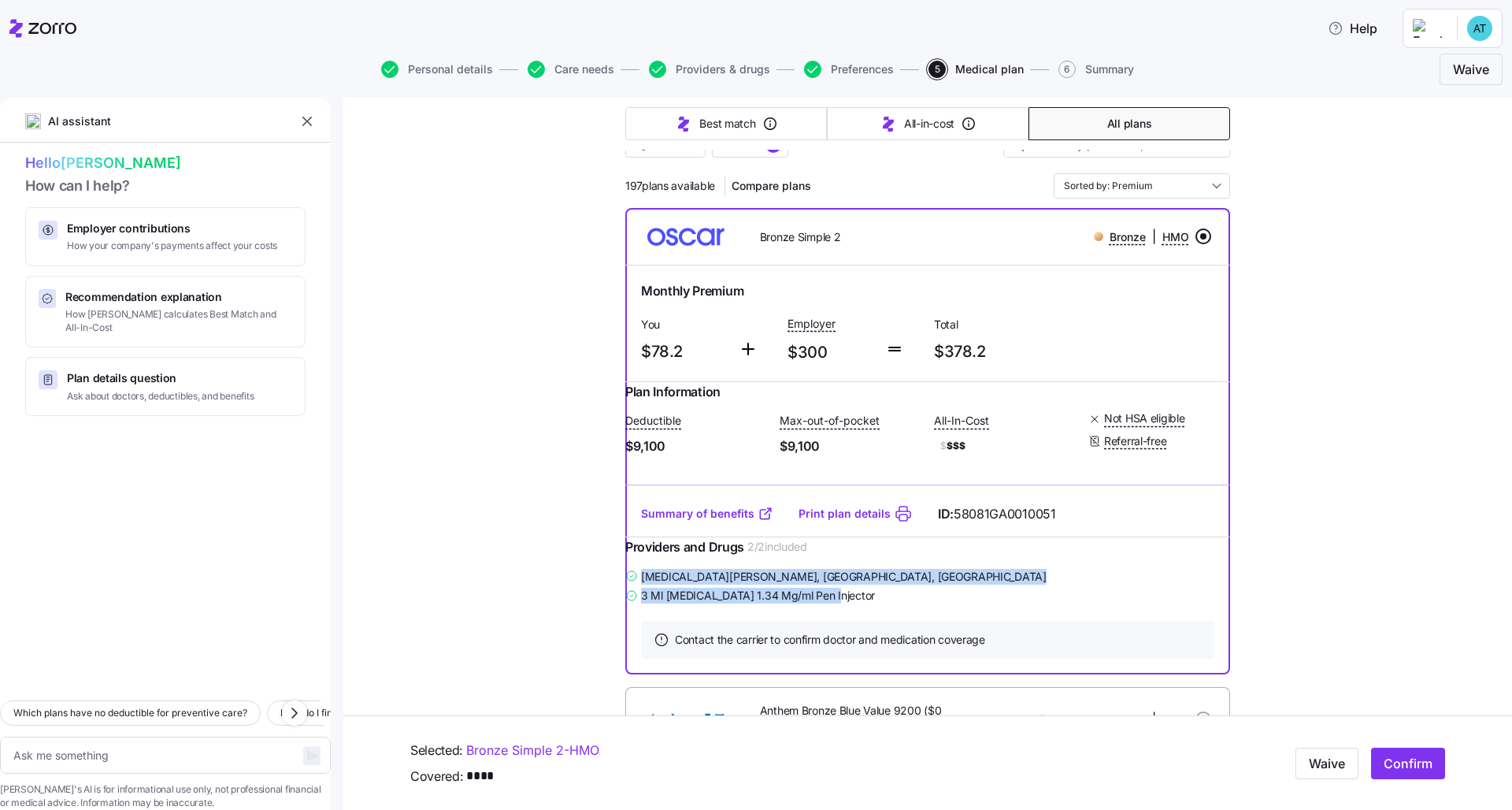
drag, startPoint x: 851, startPoint y: 627, endPoint x: 624, endPoint y: 600, distance: 228.6
click at [625, 600] on div "Amira Elsayed , Canton, GA 3 Ml Ozempic 1.34 Mg/ml Pen Injector" at bounding box center [927, 585] width 605 height 39
click at [230, 532] on div at bounding box center [165, 552] width 331 height 272
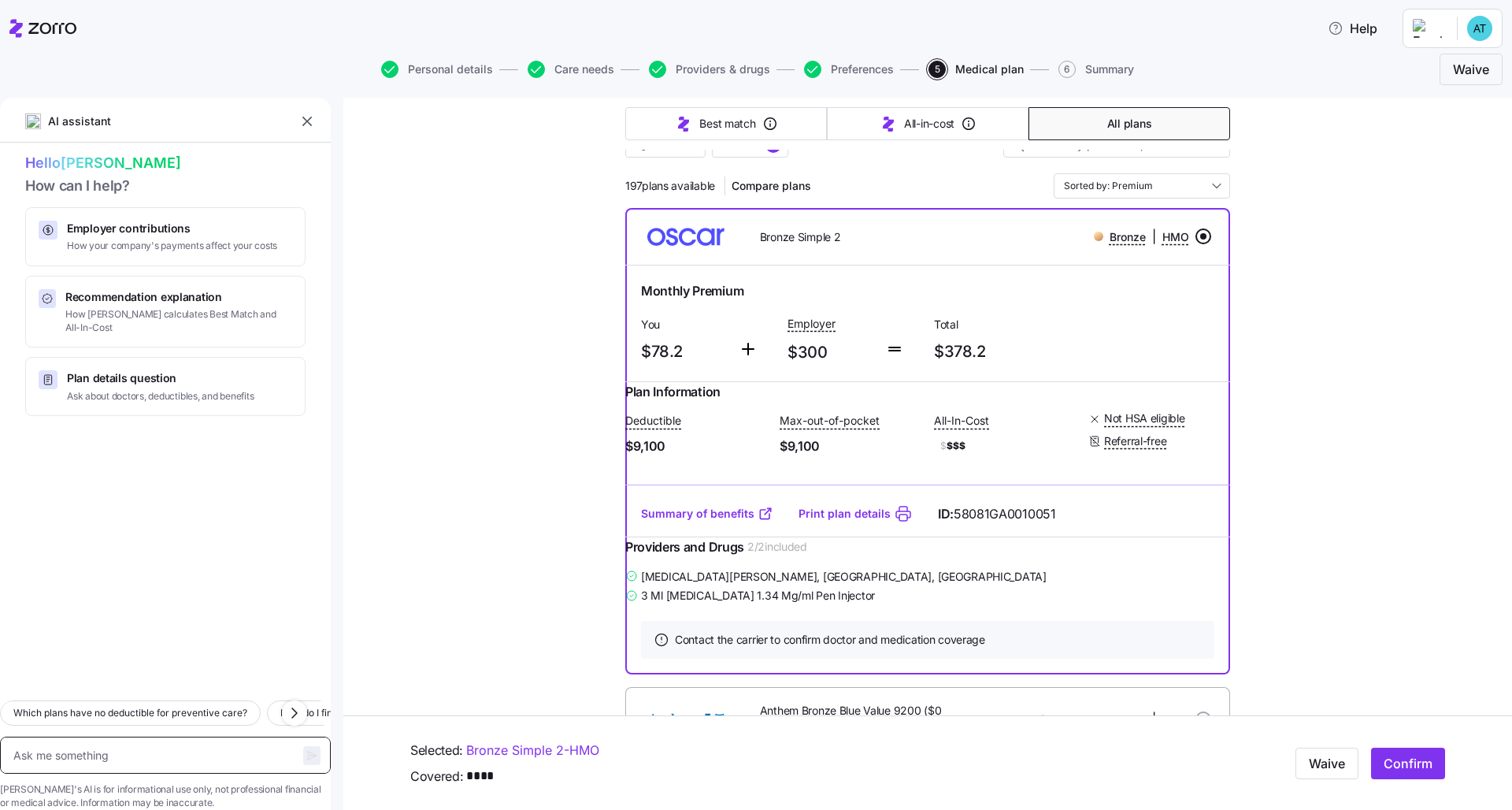
click at [128, 620] on textarea at bounding box center [165, 755] width 331 height 37
click at [757, 620] on span "Confirm" at bounding box center [1408, 763] width 49 height 19
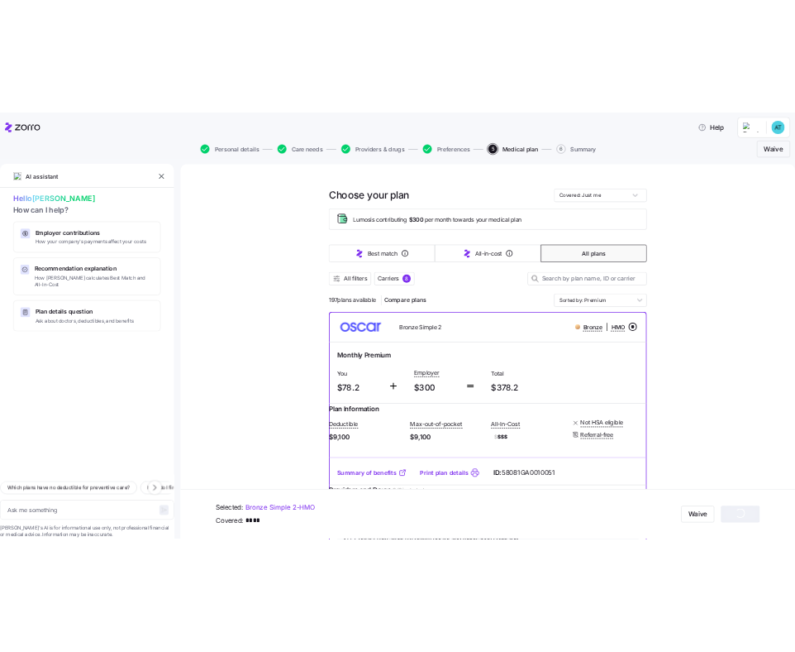
scroll to position [30, 0]
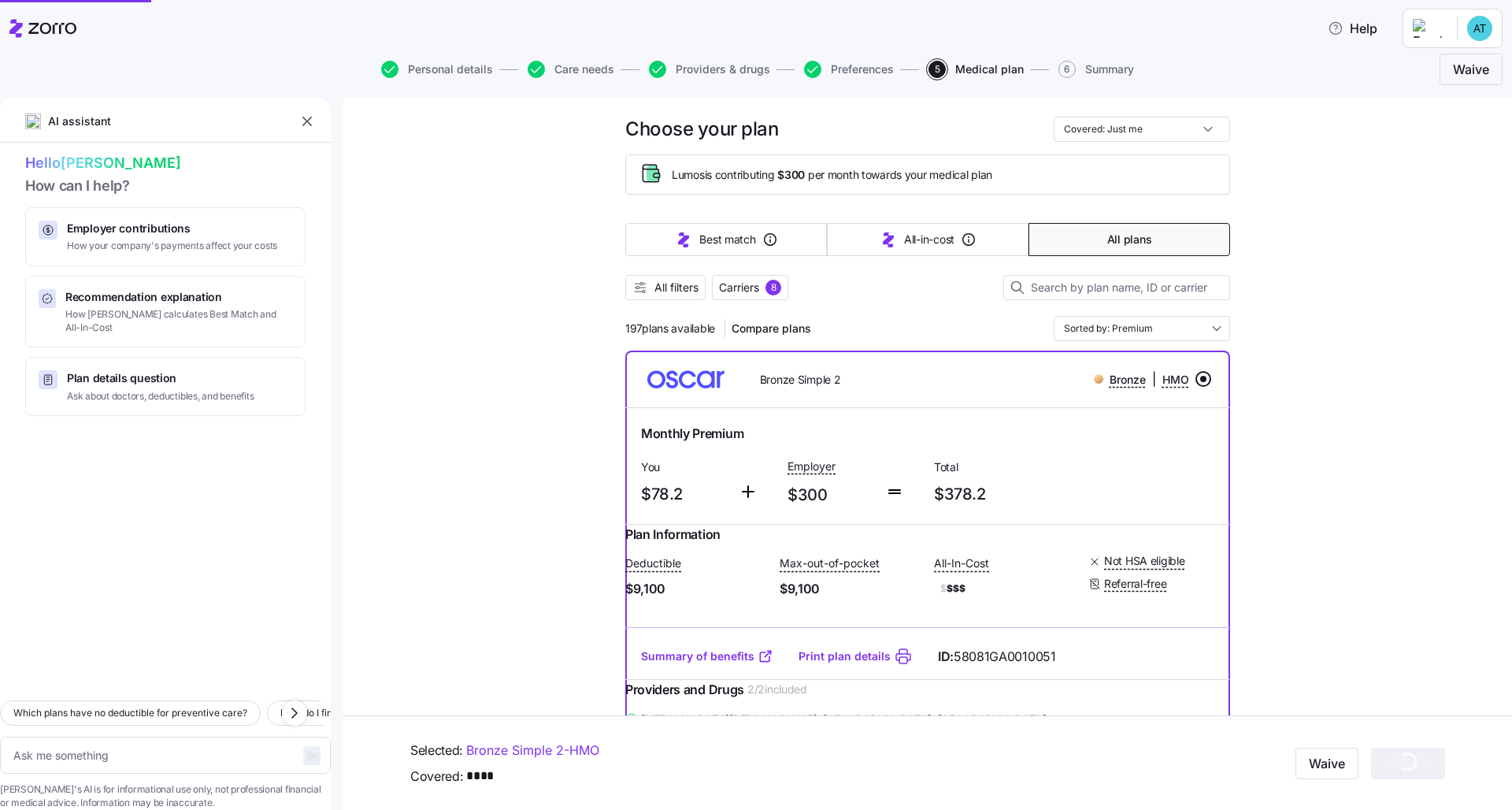
type textarea "x"
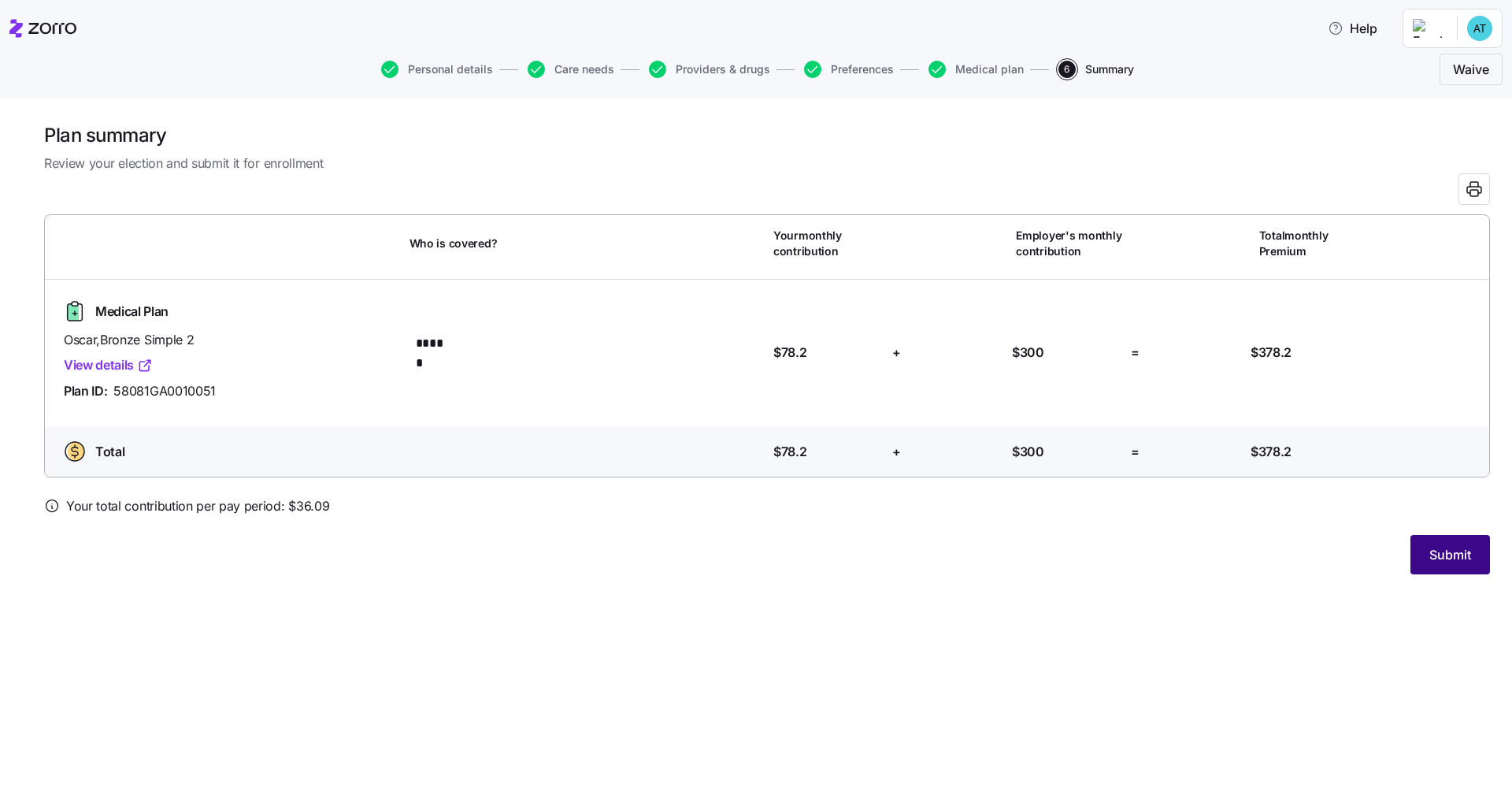
click at [757, 555] on span "Submit" at bounding box center [1451, 555] width 42 height 19
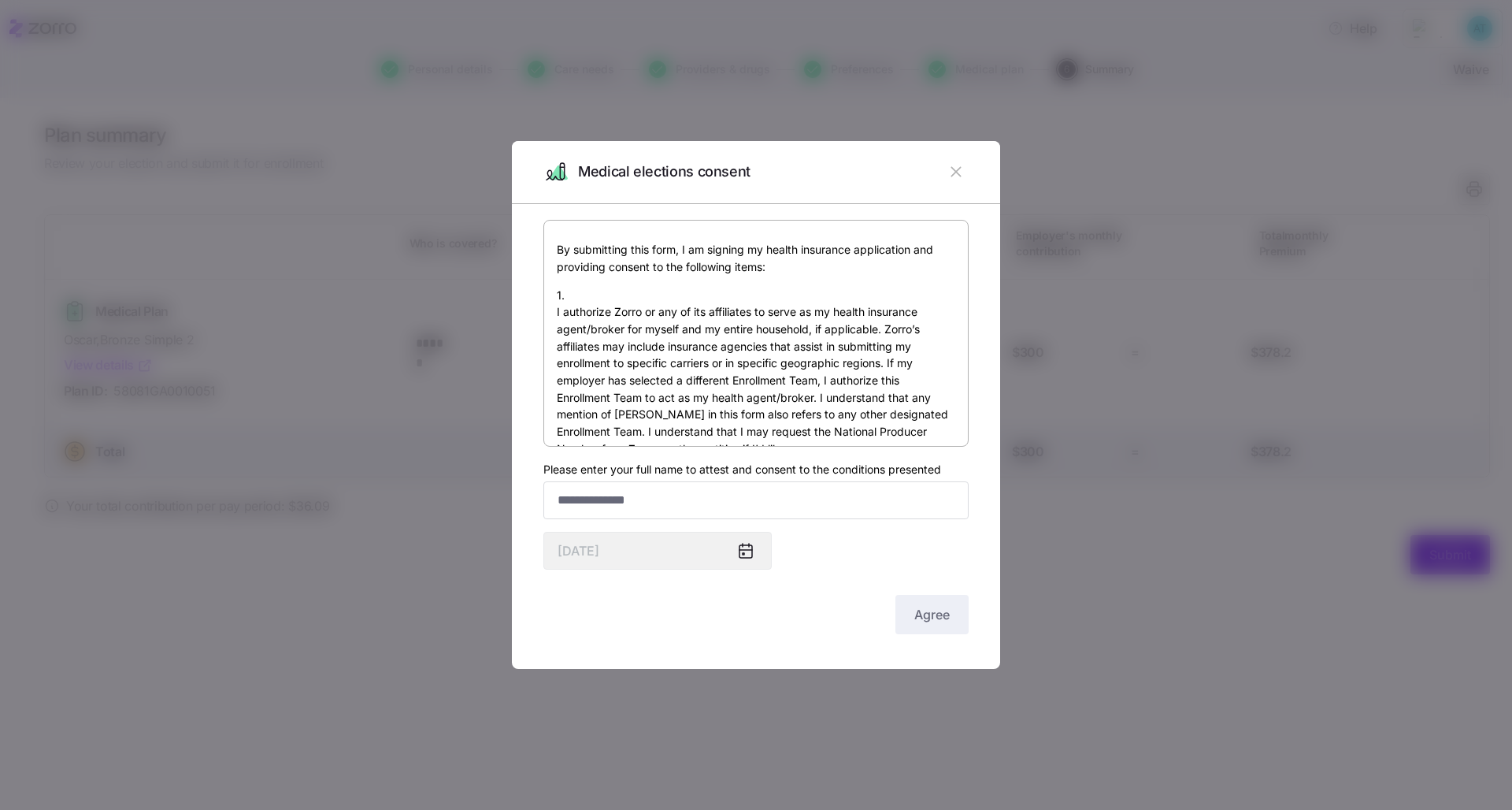
click at [757, 175] on icon "button" at bounding box center [957, 172] width 17 height 17
